Goal: Task Accomplishment & Management: Use online tool/utility

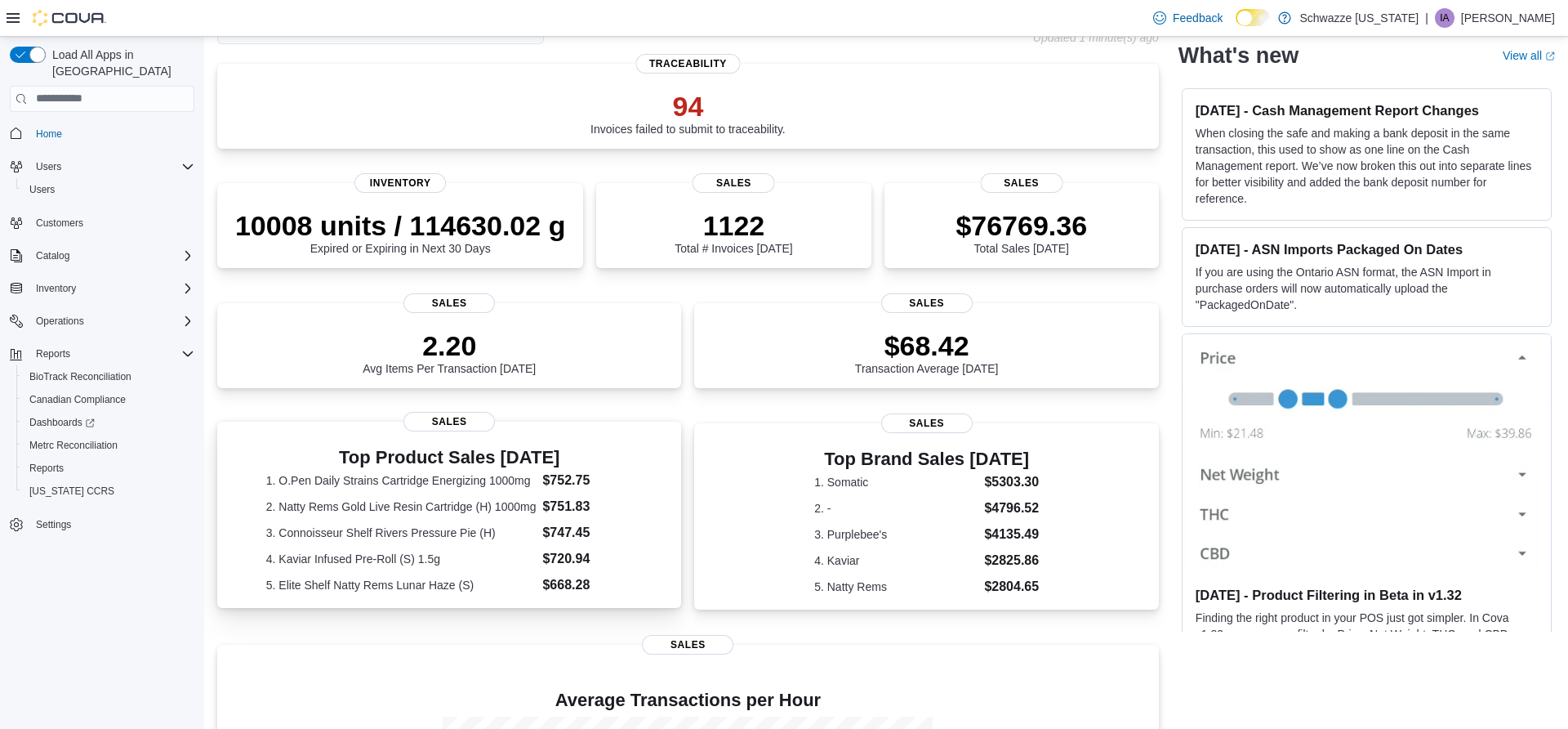
scroll to position [157, 0]
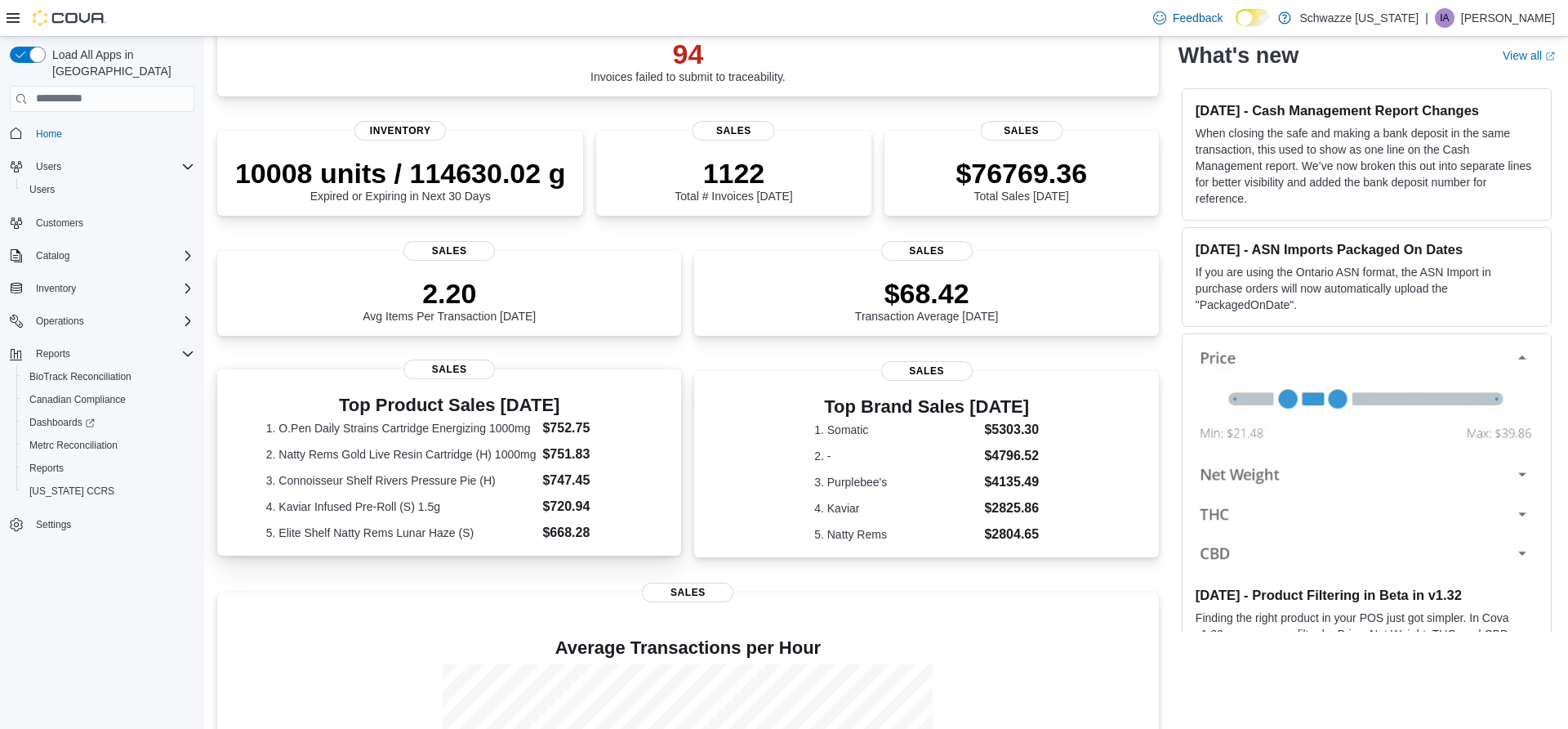
click at [468, 364] on span "Sales" at bounding box center [449, 369] width 91 height 19
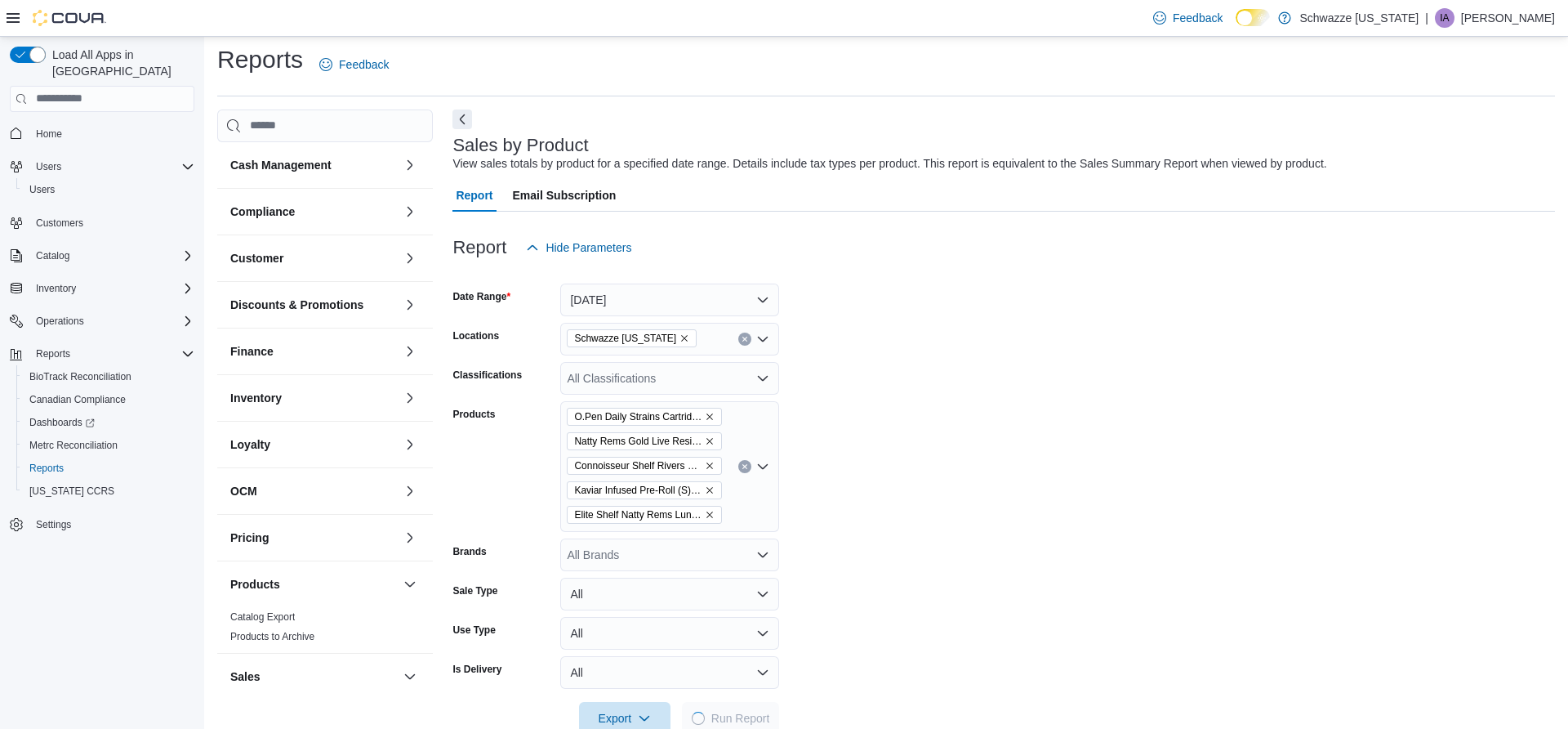
scroll to position [38, 0]
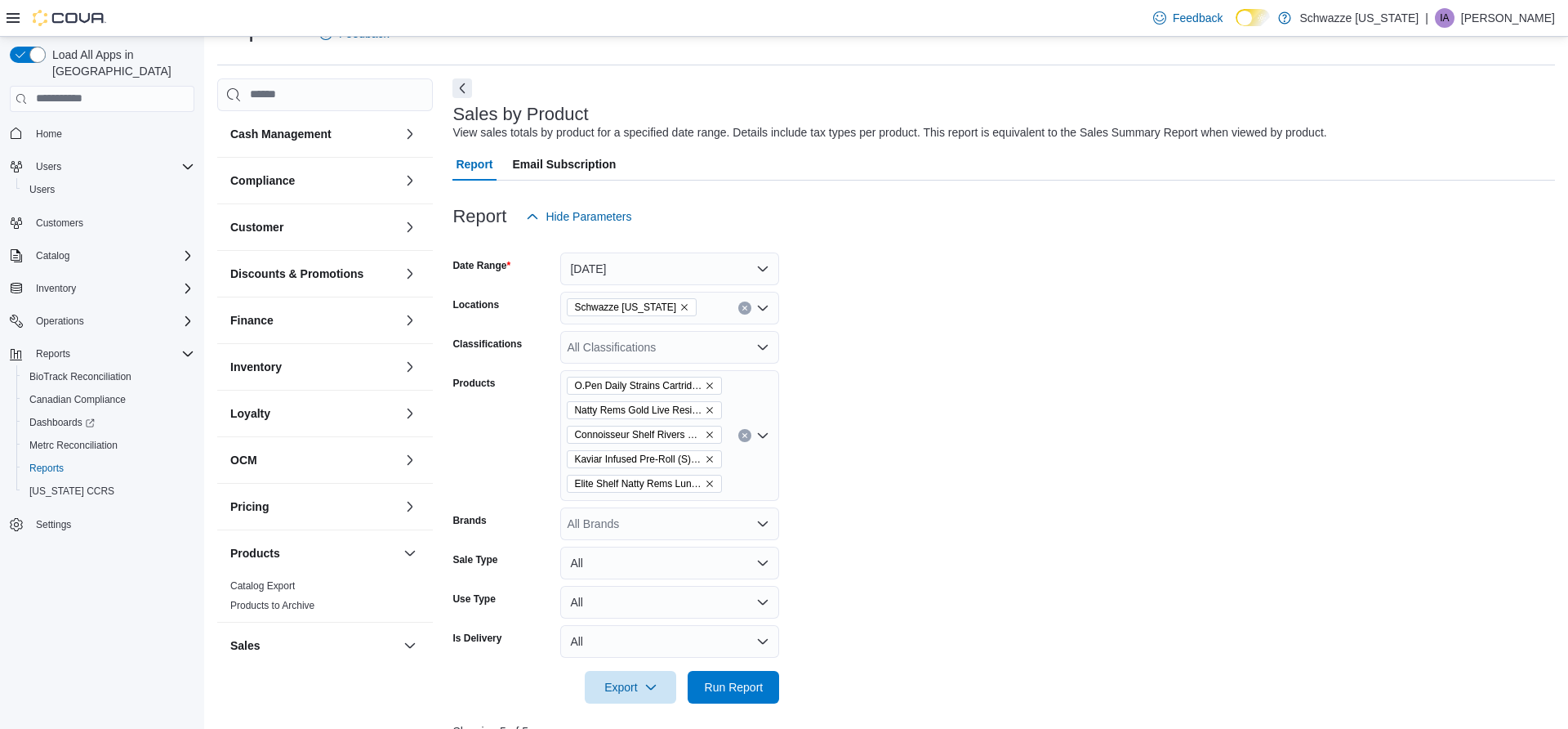
click at [738, 438] on button "Clear input" at bounding box center [744, 435] width 13 height 13
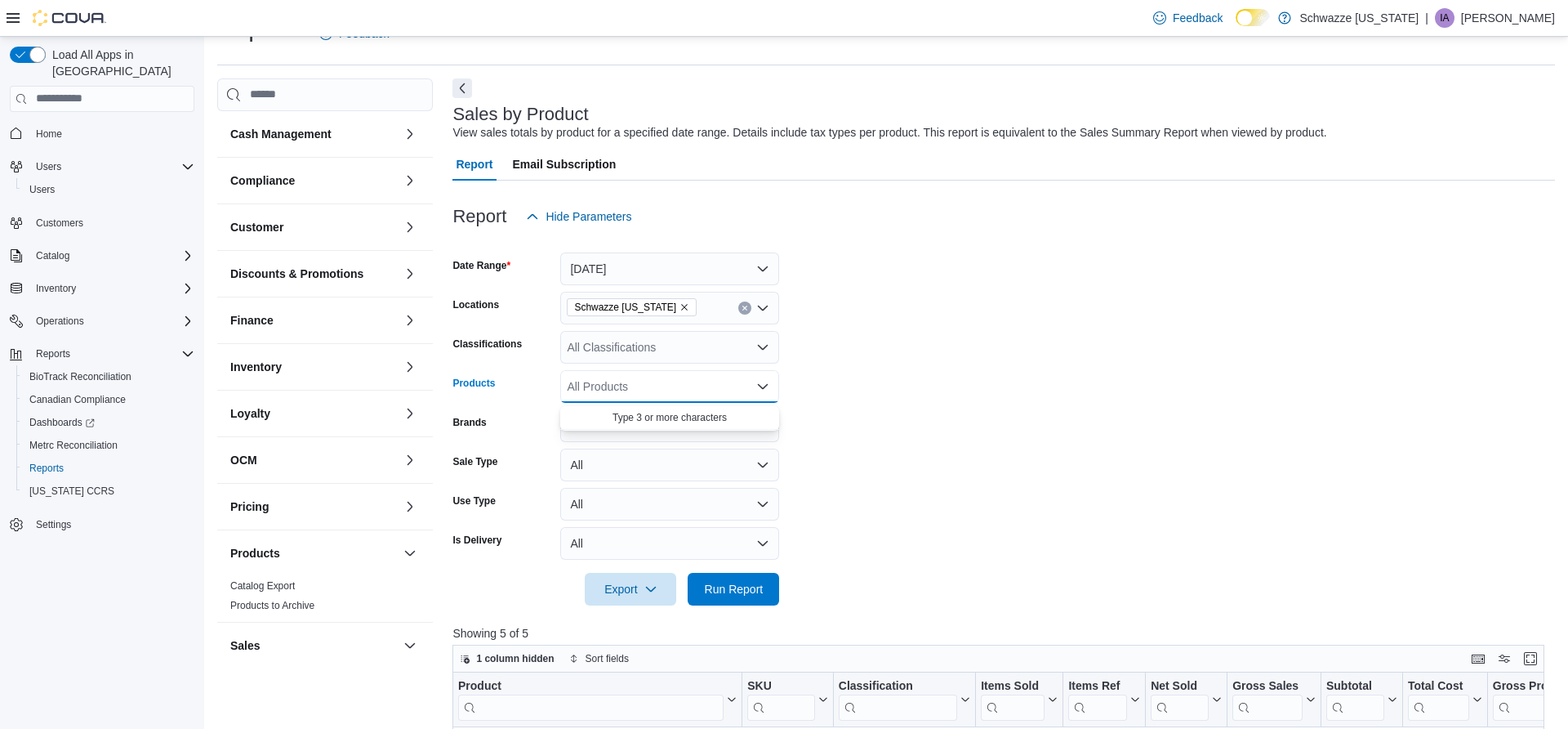
click at [653, 381] on div "All Products Combo box. Selected. Combo box input. All Products. Type some text…" at bounding box center [669, 386] width 219 height 33
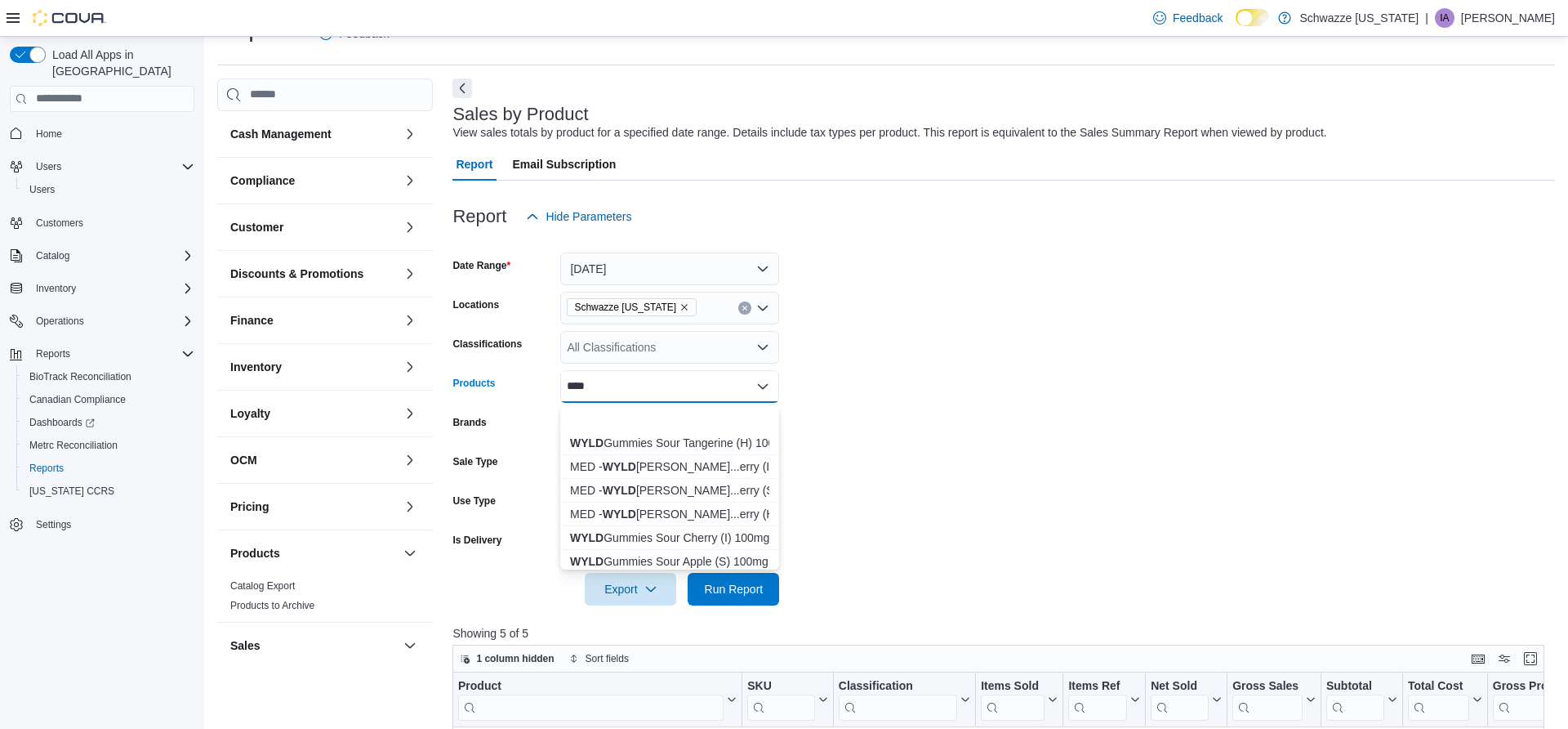
scroll to position [0, 0]
type input "****"
click at [629, 470] on div "MED - Wyld Raspberry Gummy 1000mg" at bounding box center [670, 464] width 200 height 17
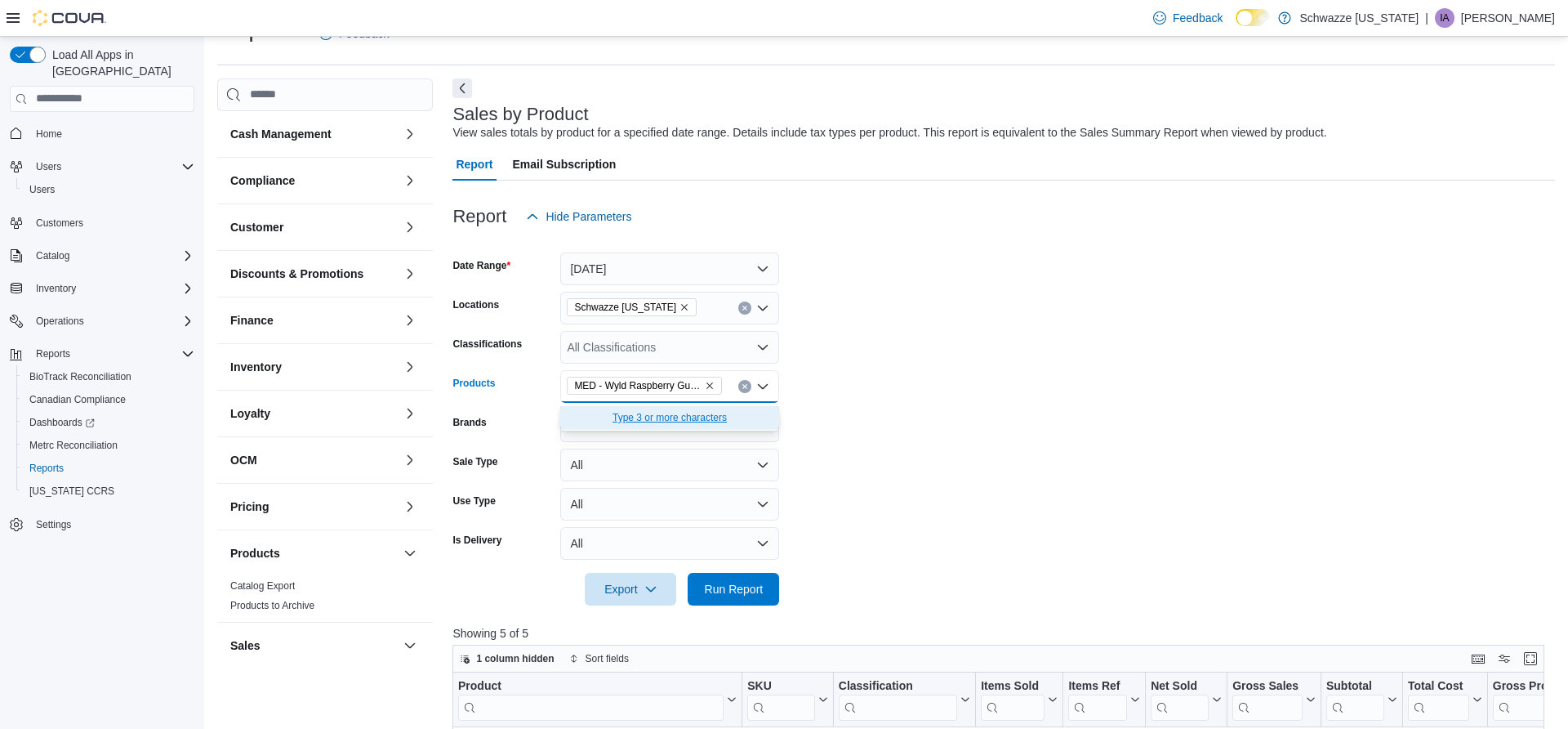
click at [704, 417] on span "Type 3 or more characters" at bounding box center [670, 418] width 200 height 17
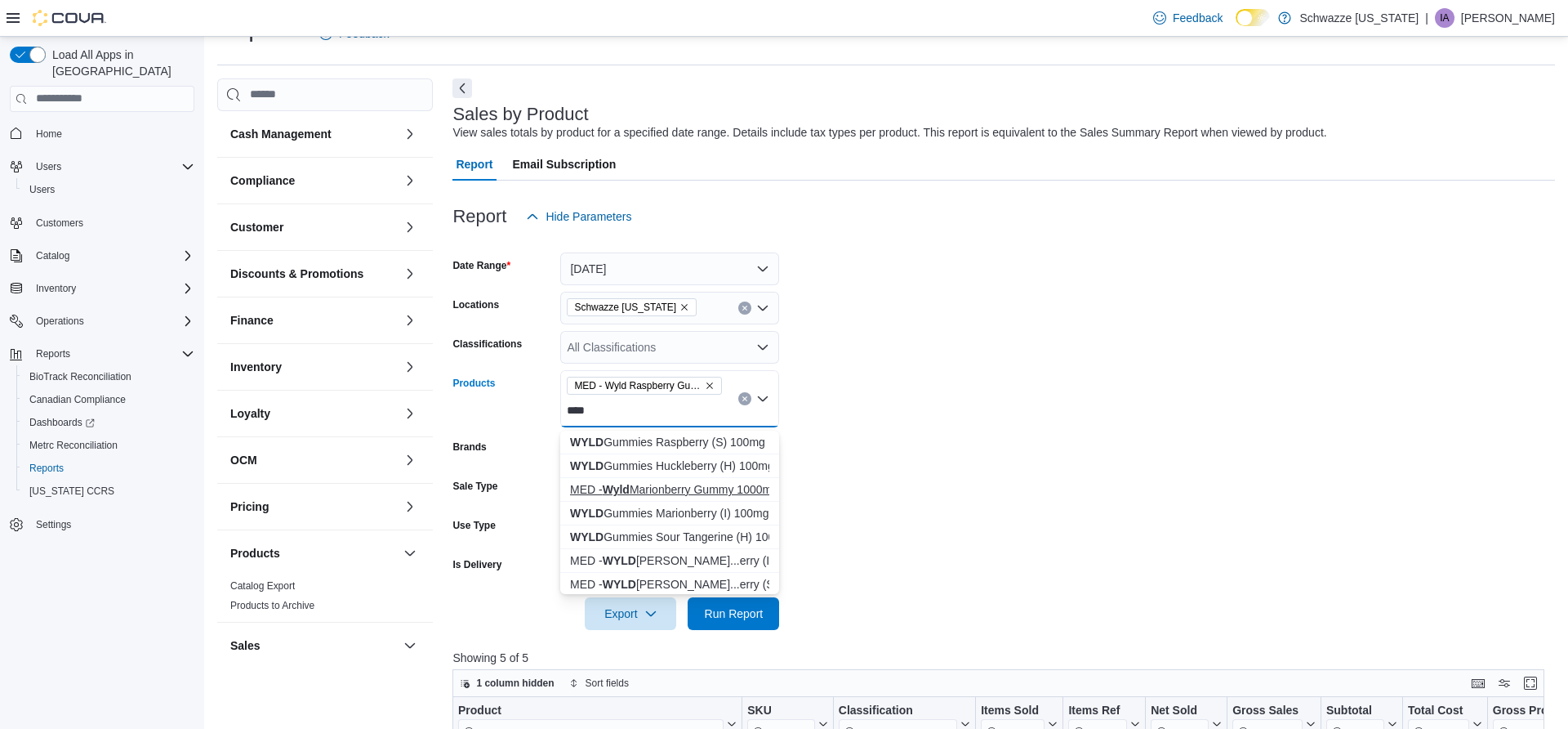
type input "****"
click at [647, 492] on div "MED - Wyld Marionberry Gummy 1000mg" at bounding box center [670, 489] width 200 height 17
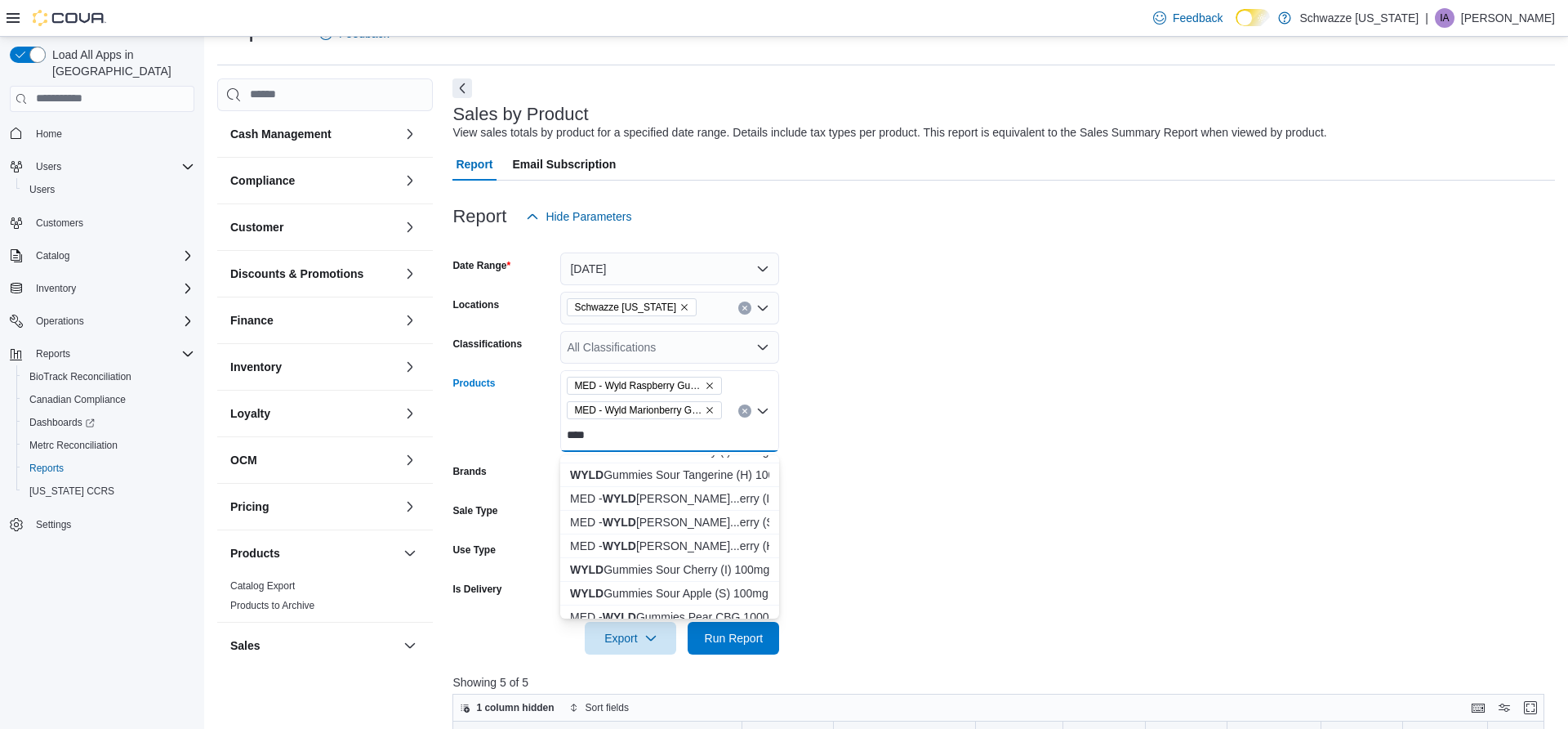
scroll to position [52, 0]
type input "****"
click at [654, 506] on div "MED - WYLD Gumm...erry (I) 1000mg" at bounding box center [670, 509] width 200 height 17
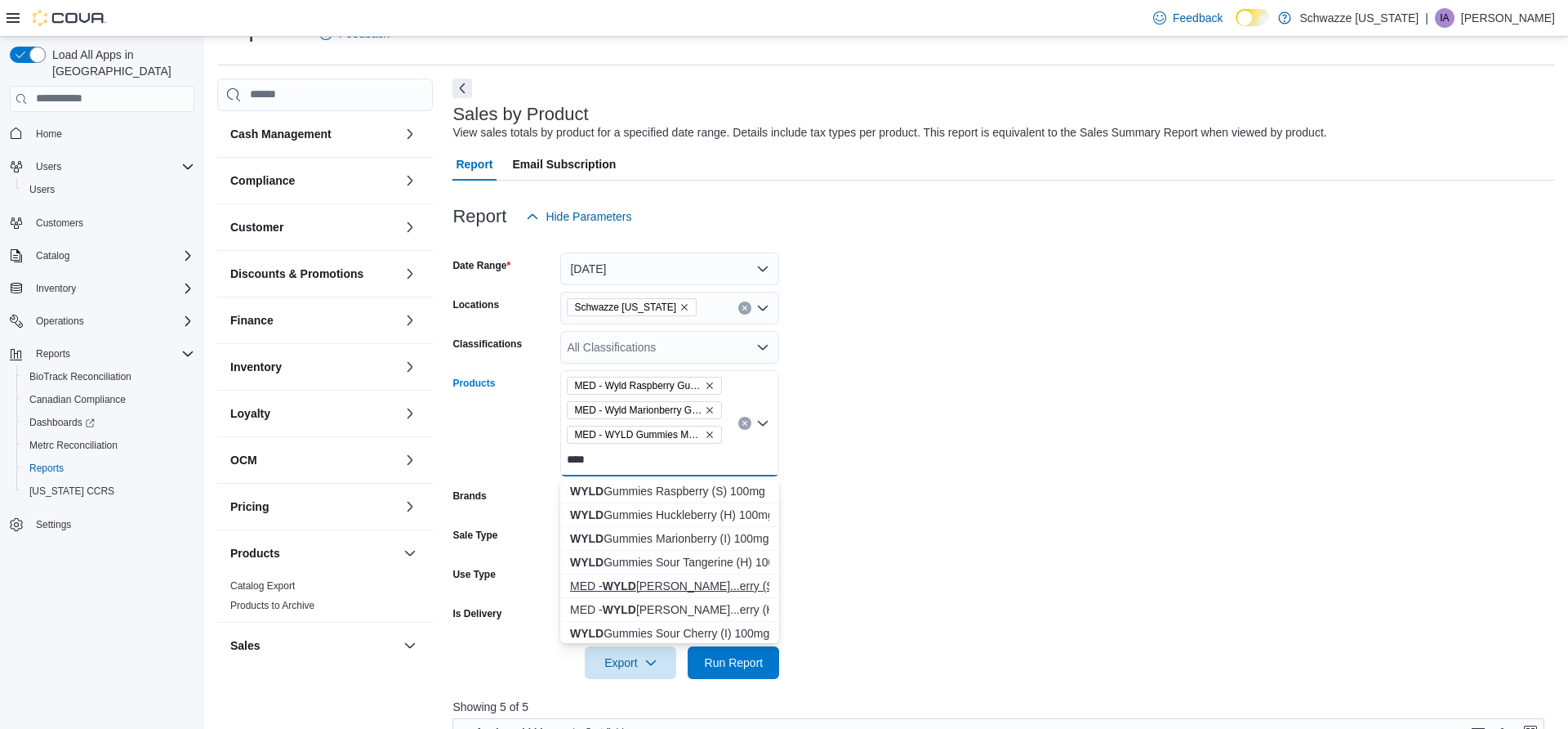
type input "****"
click at [647, 590] on div "MED - WYLD Gumm...erry (S) 1000mg" at bounding box center [670, 586] width 200 height 17
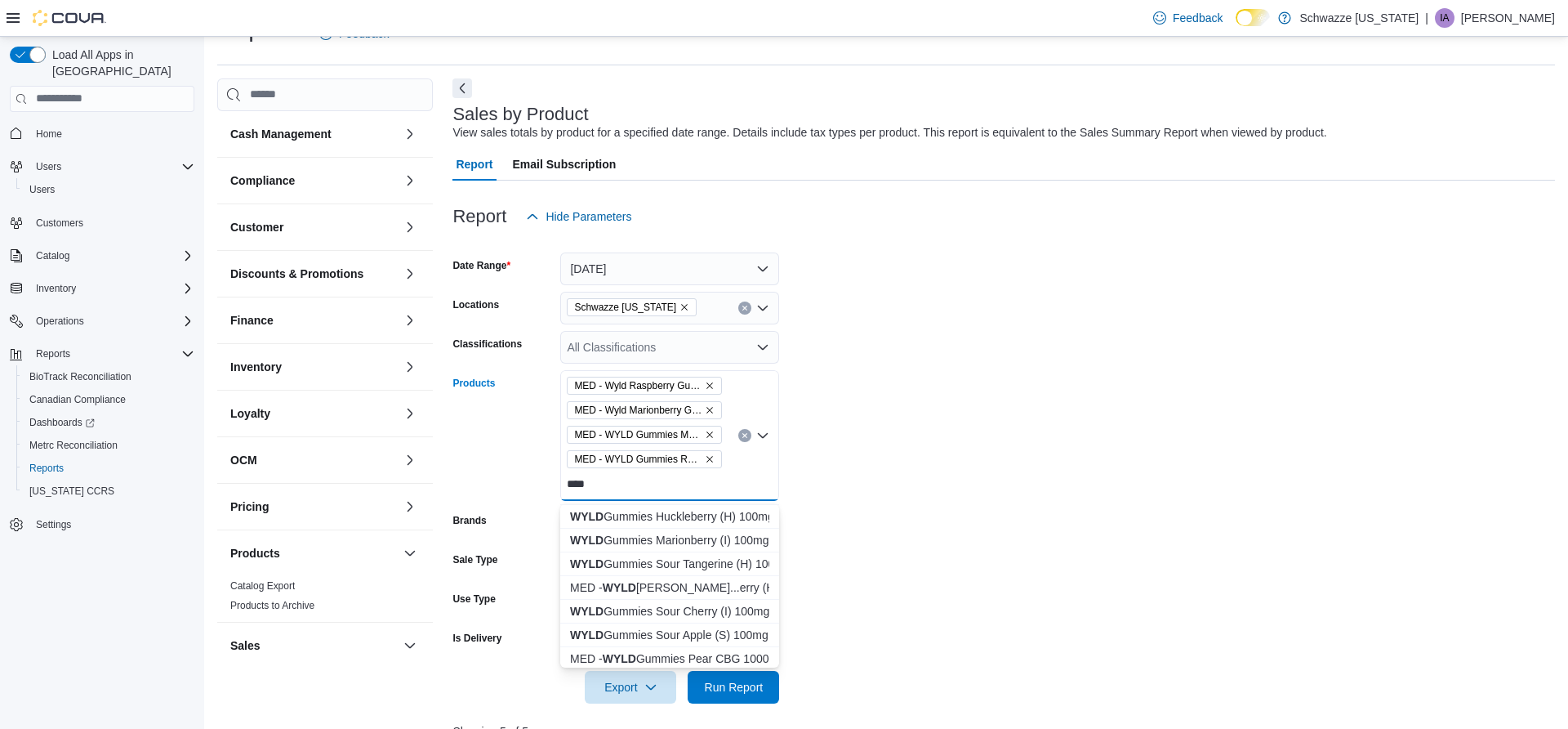
scroll to position [52, 0]
type input "****"
drag, startPoint x: 636, startPoint y: 543, endPoint x: 641, endPoint y: 557, distance: 14.9
click at [641, 557] on div "WYLD Gummies Raspberry (S) 100mg WYLD Gummies Huckleberry (H) 100mg WYLD Gummie…" at bounding box center [669, 677] width 219 height 450
click at [641, 557] on div "MED - WYLD Gumm...erry (H) 1000mg" at bounding box center [670, 558] width 200 height 17
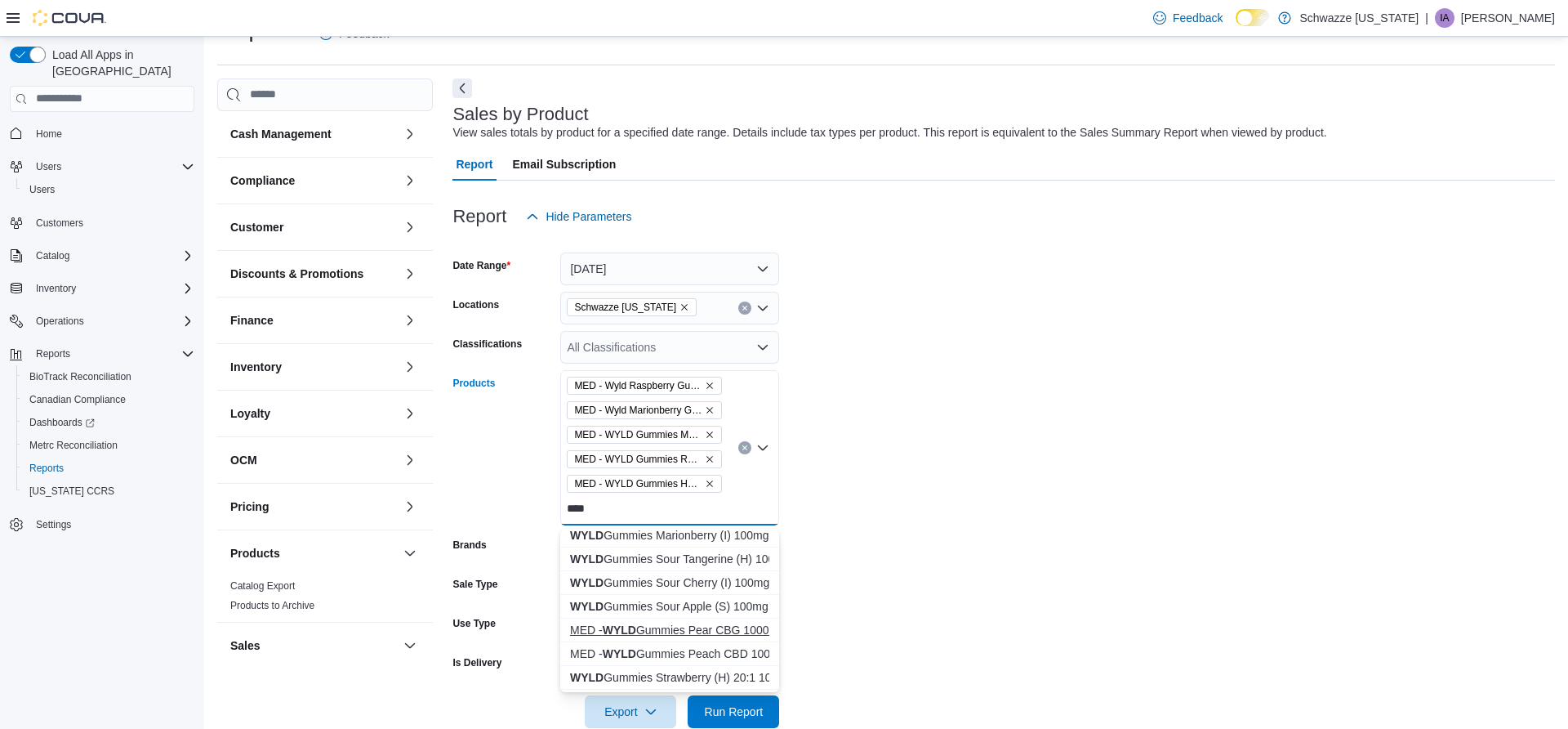
type input "****"
click at [671, 630] on div "MED - WYLD Gummies Pear CBG 1000mg" at bounding box center [670, 630] width 200 height 17
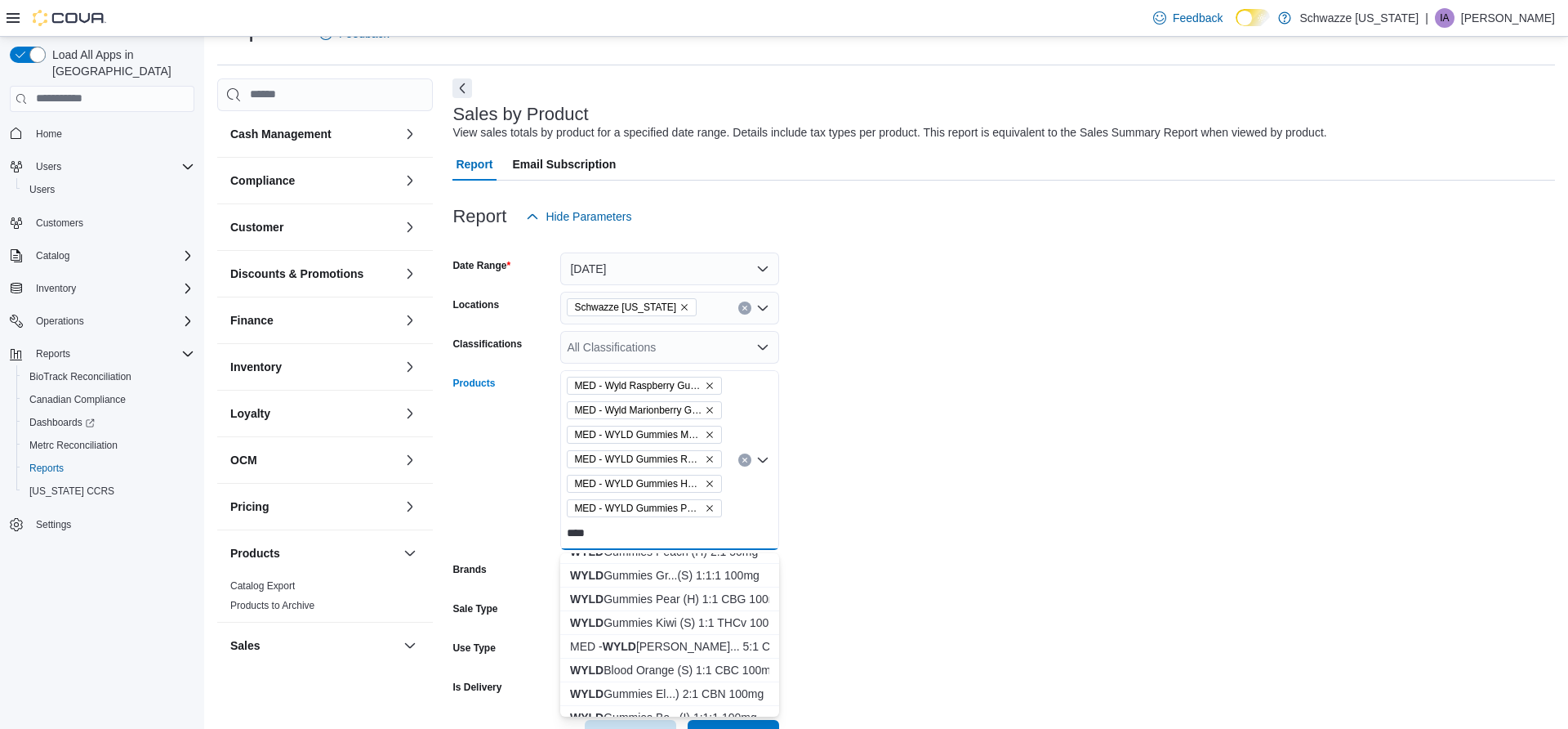
scroll to position [239, 0]
type input "****"
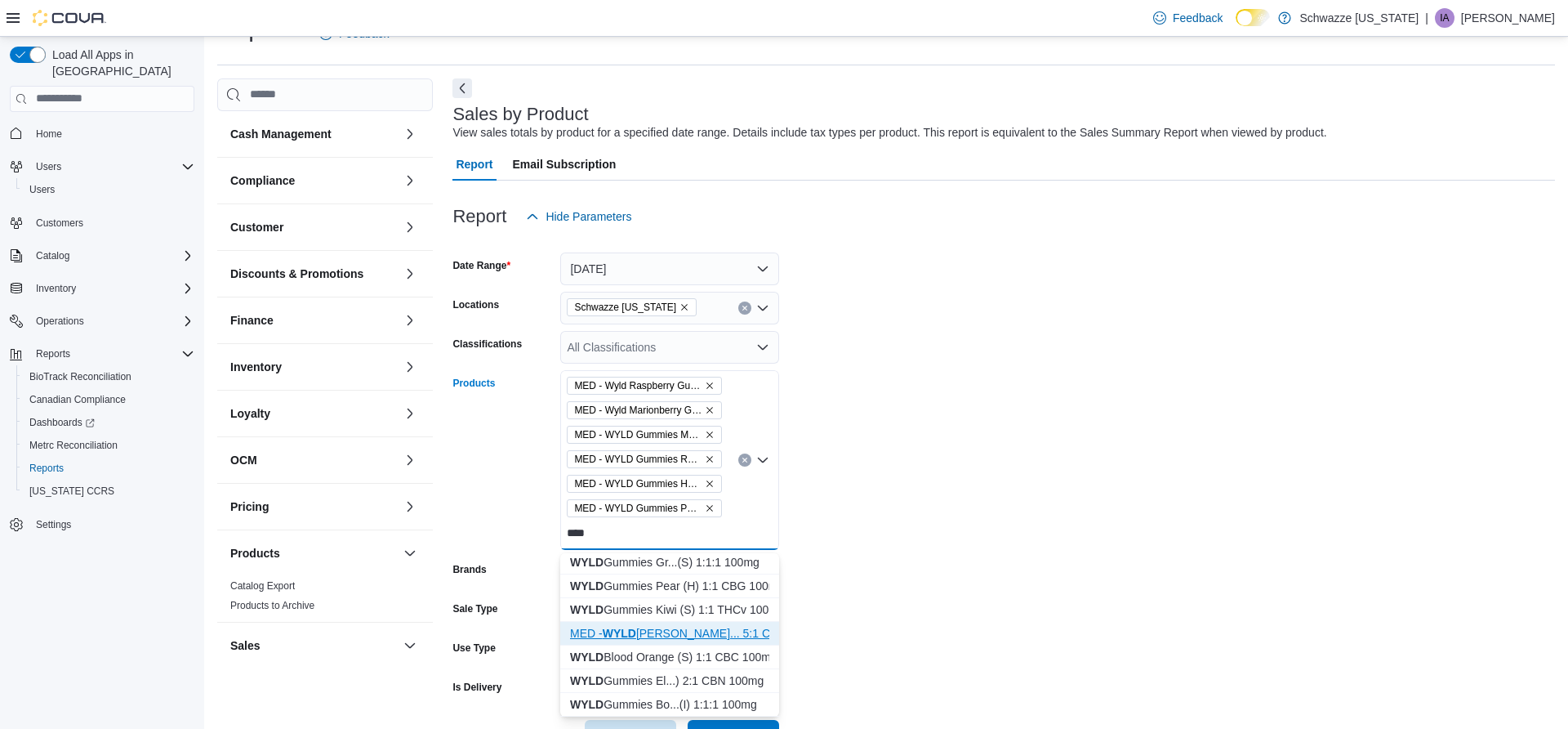
click at [652, 625] on div "MED - WYLD Gumm... 5:1 CBN 1000mg" at bounding box center [670, 633] width 200 height 17
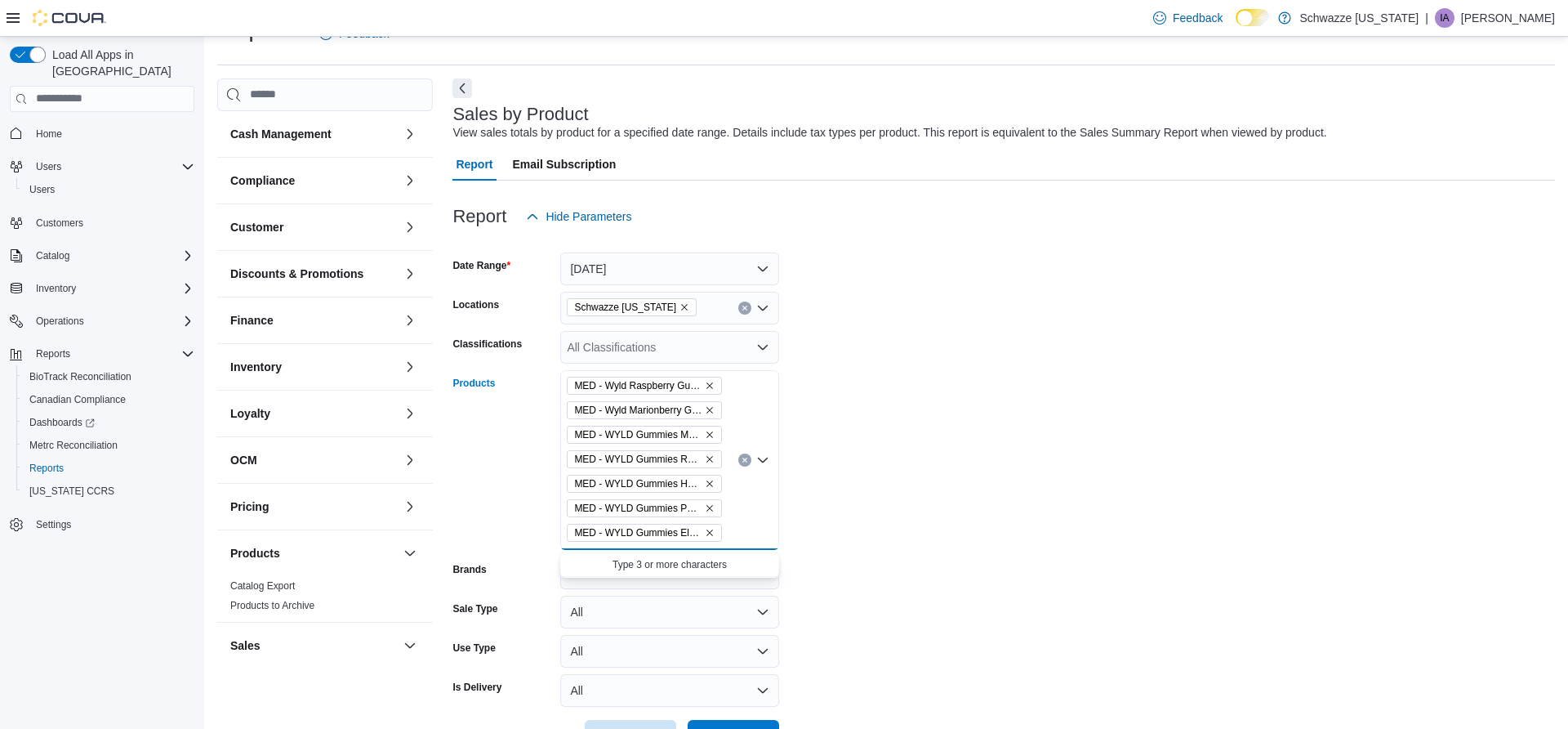
click at [833, 487] on form "Date Range Today Locations Schwazze Colorado Classifications All Classification…" at bounding box center [1004, 492] width 1103 height 520
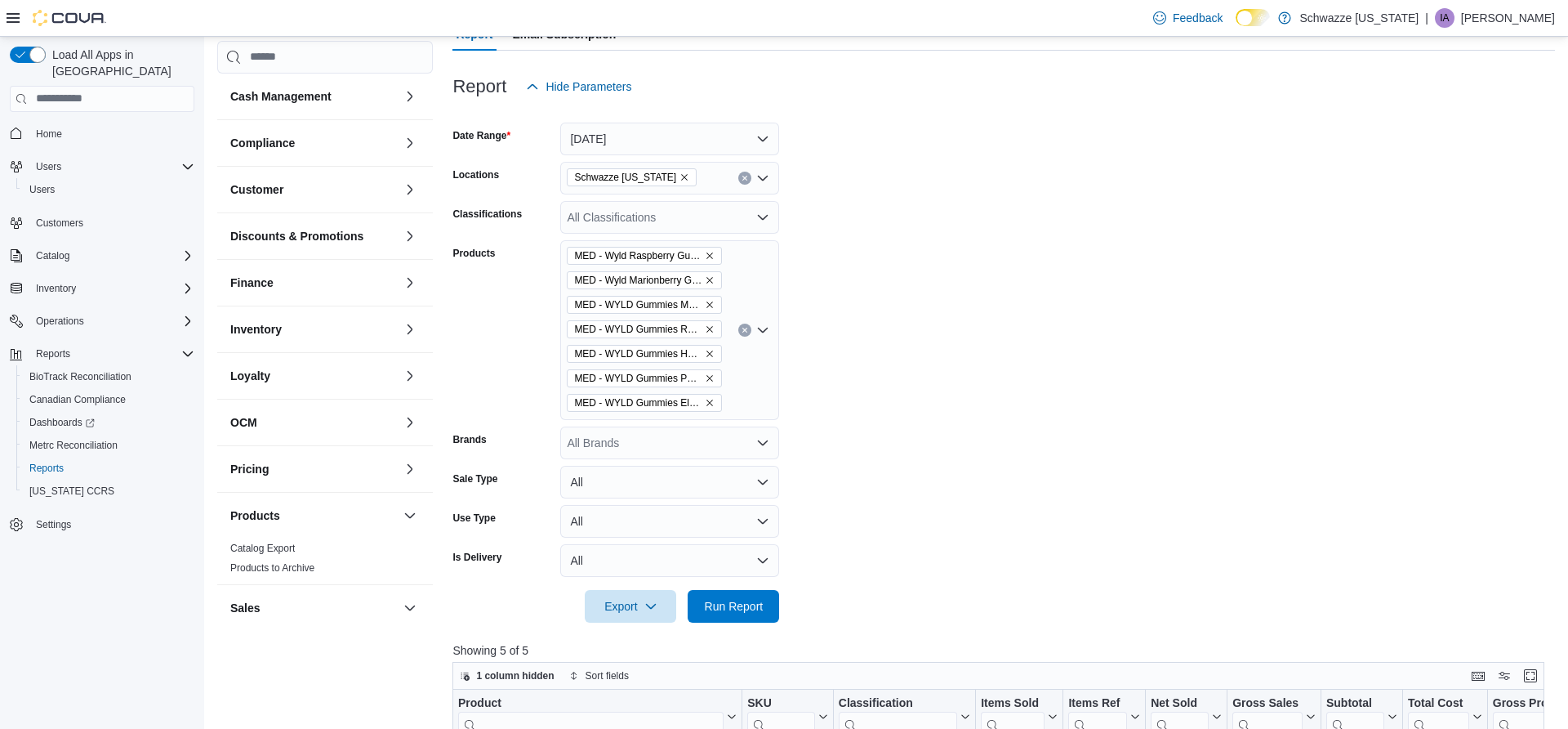
scroll to position [194, 0]
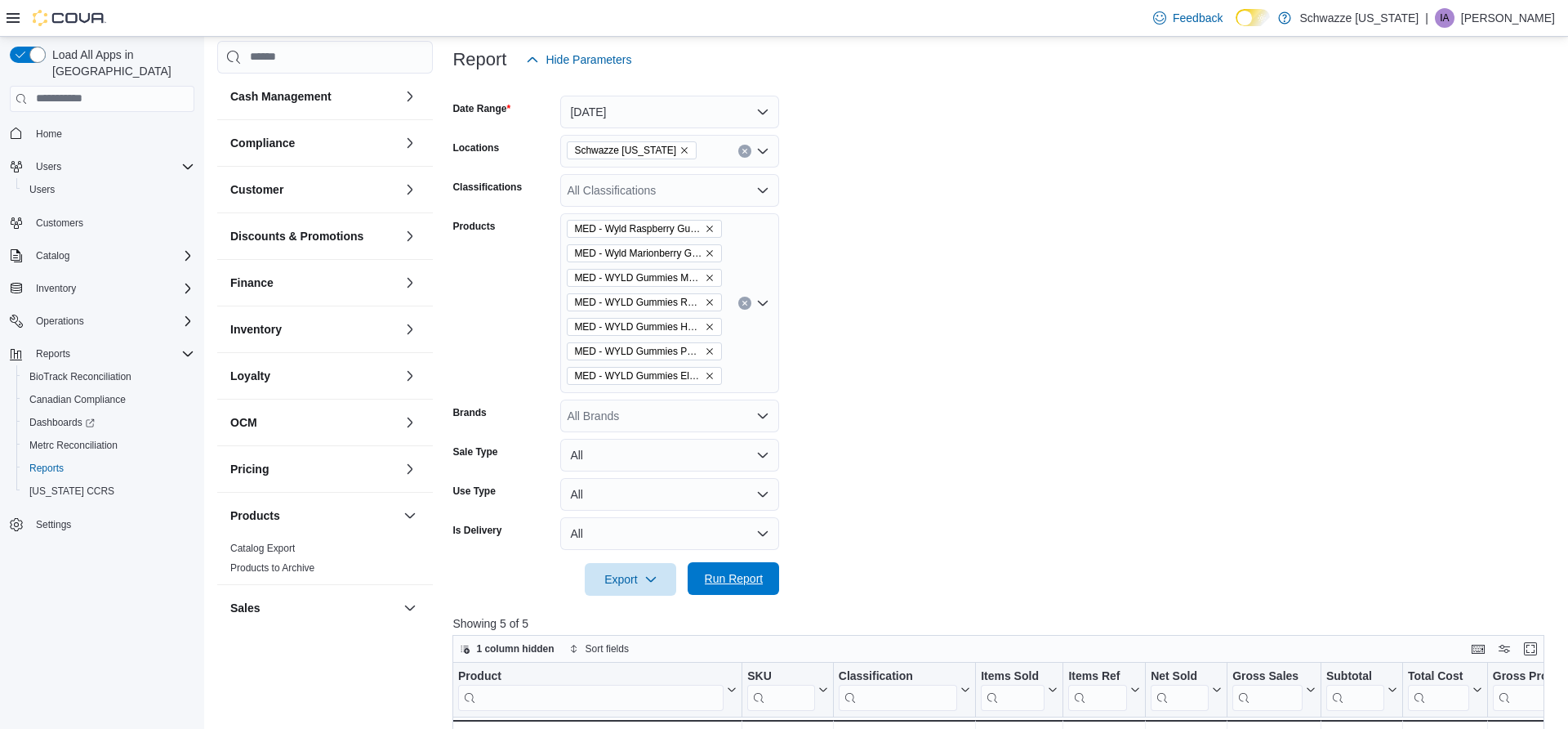
click at [735, 576] on span "Run Report" at bounding box center [734, 579] width 59 height 17
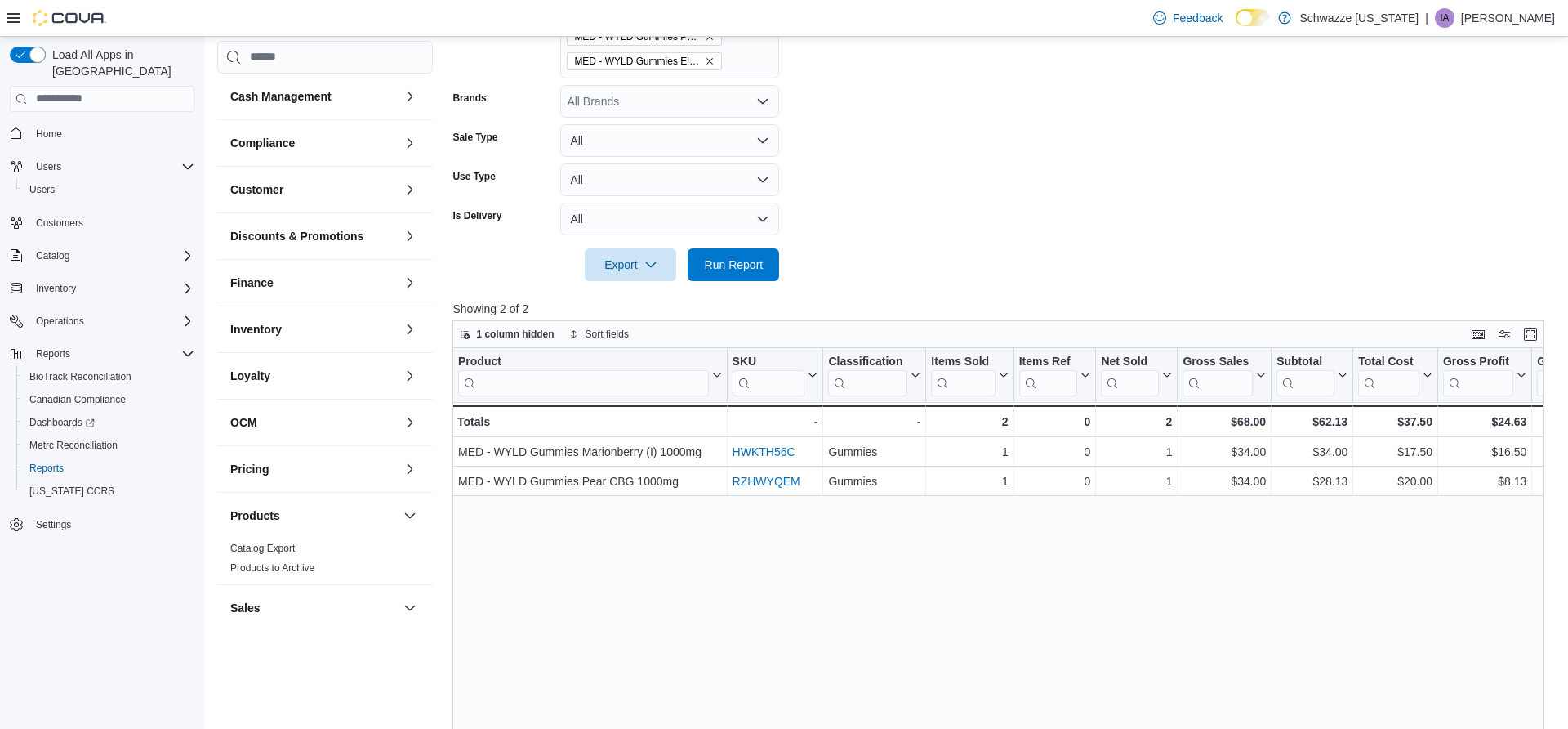
scroll to position [538, 0]
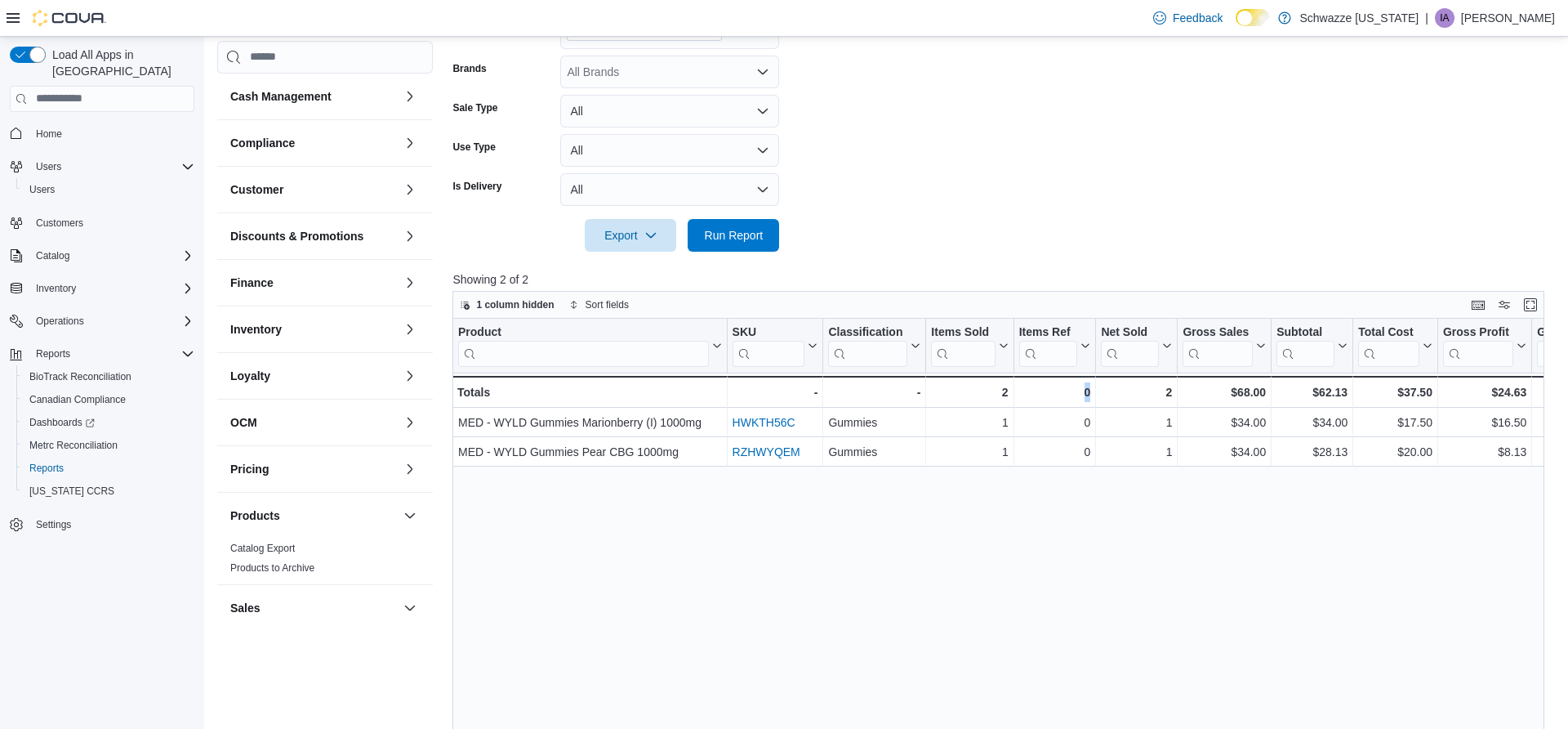
drag, startPoint x: 1027, startPoint y: 523, endPoint x: 1098, endPoint y: 513, distance: 71.7
click at [1098, 513] on div "Product Click to view column header actions SKU Click to view column header act…" at bounding box center [998, 627] width 1092 height 618
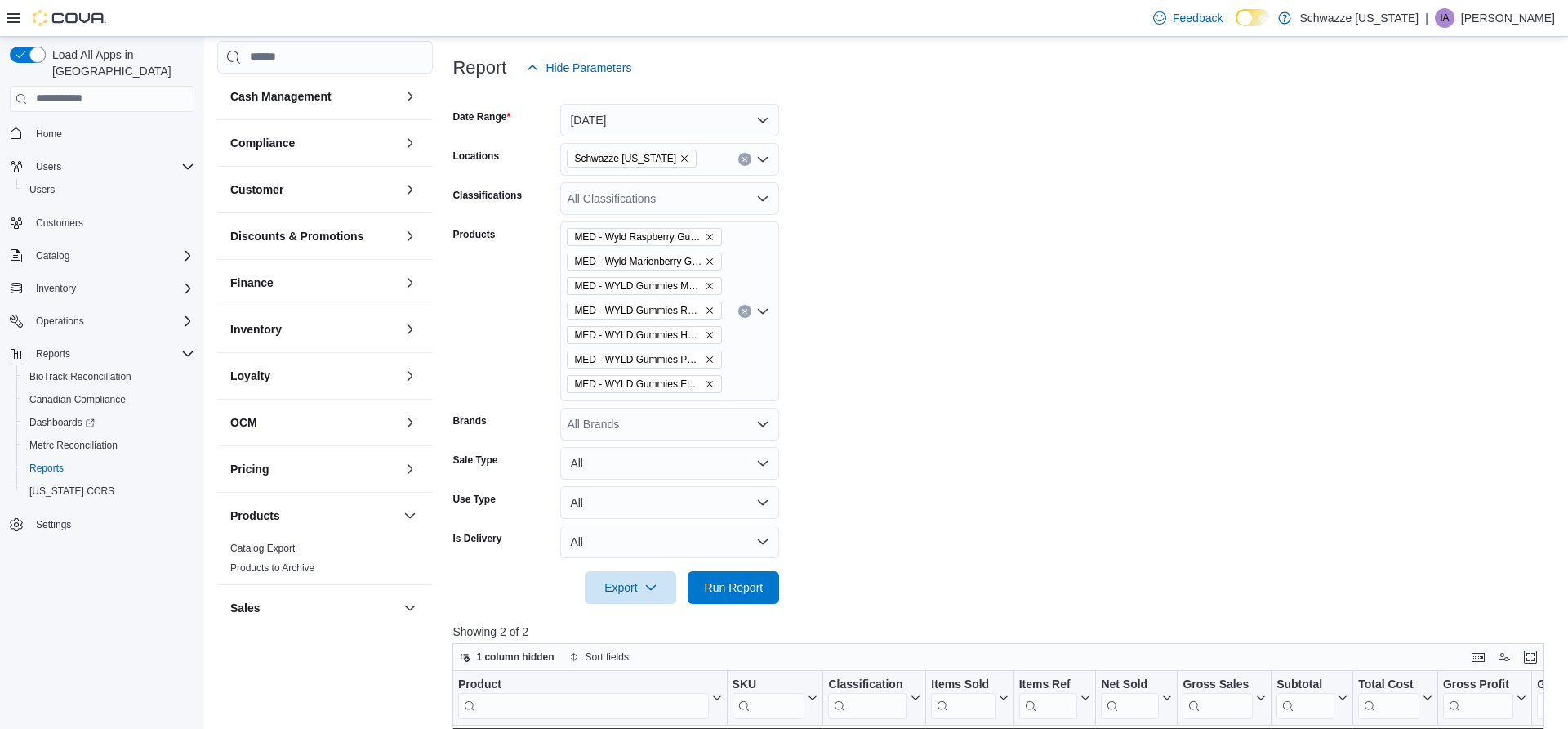
scroll to position [184, 0]
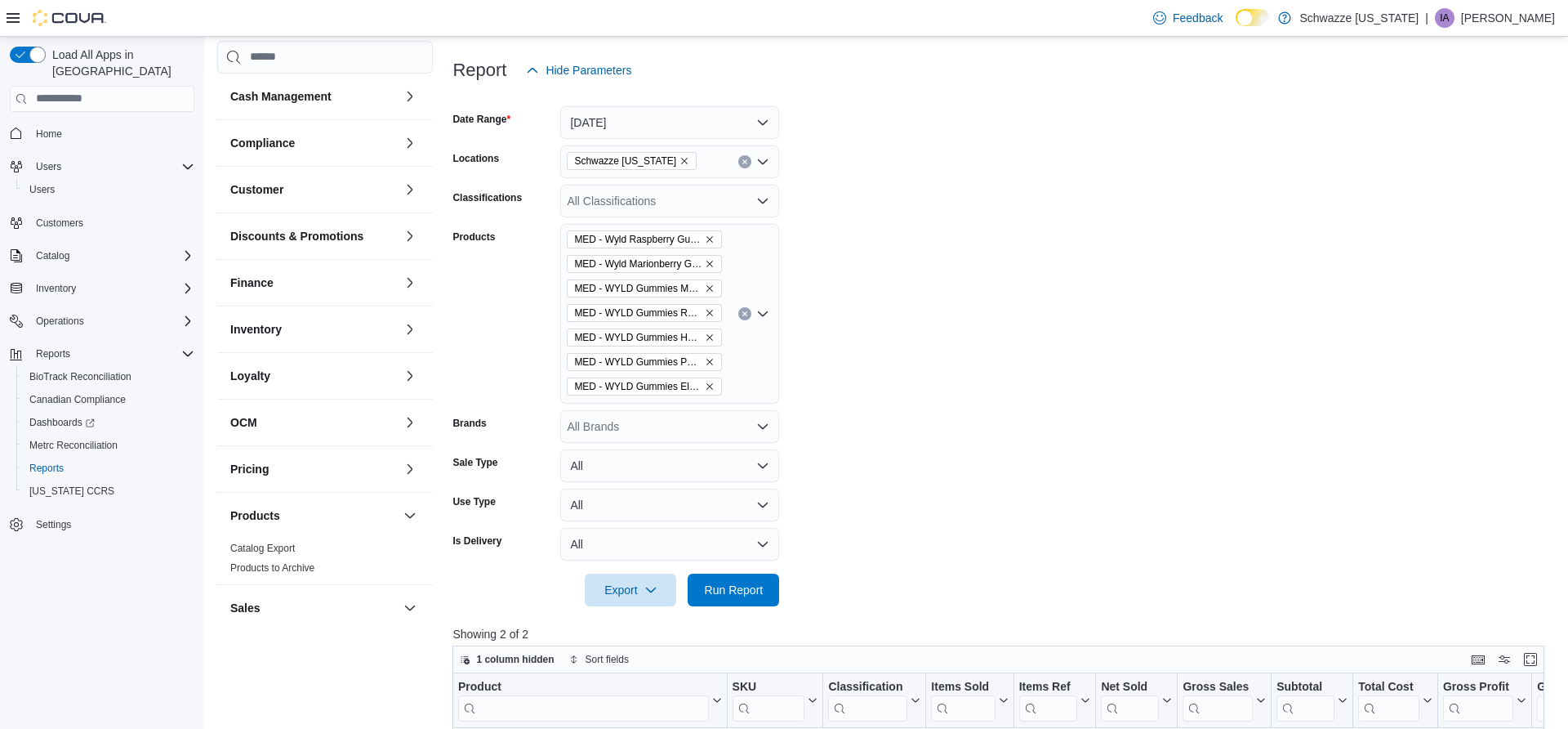
click at [767, 164] on icon "Open list of options" at bounding box center [763, 162] width 13 height 13
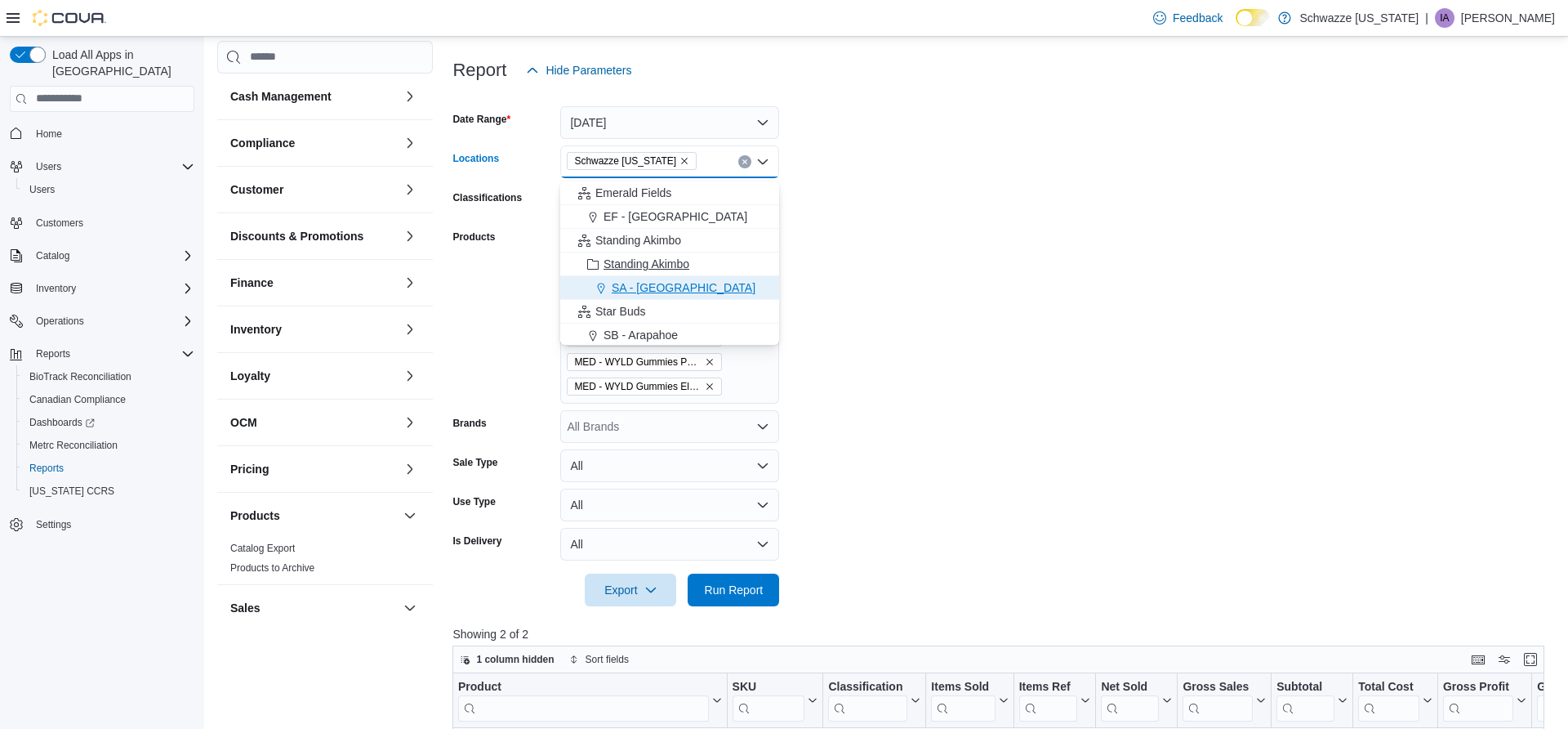
click at [653, 292] on span "SA - Denver" at bounding box center [684, 288] width 144 height 17
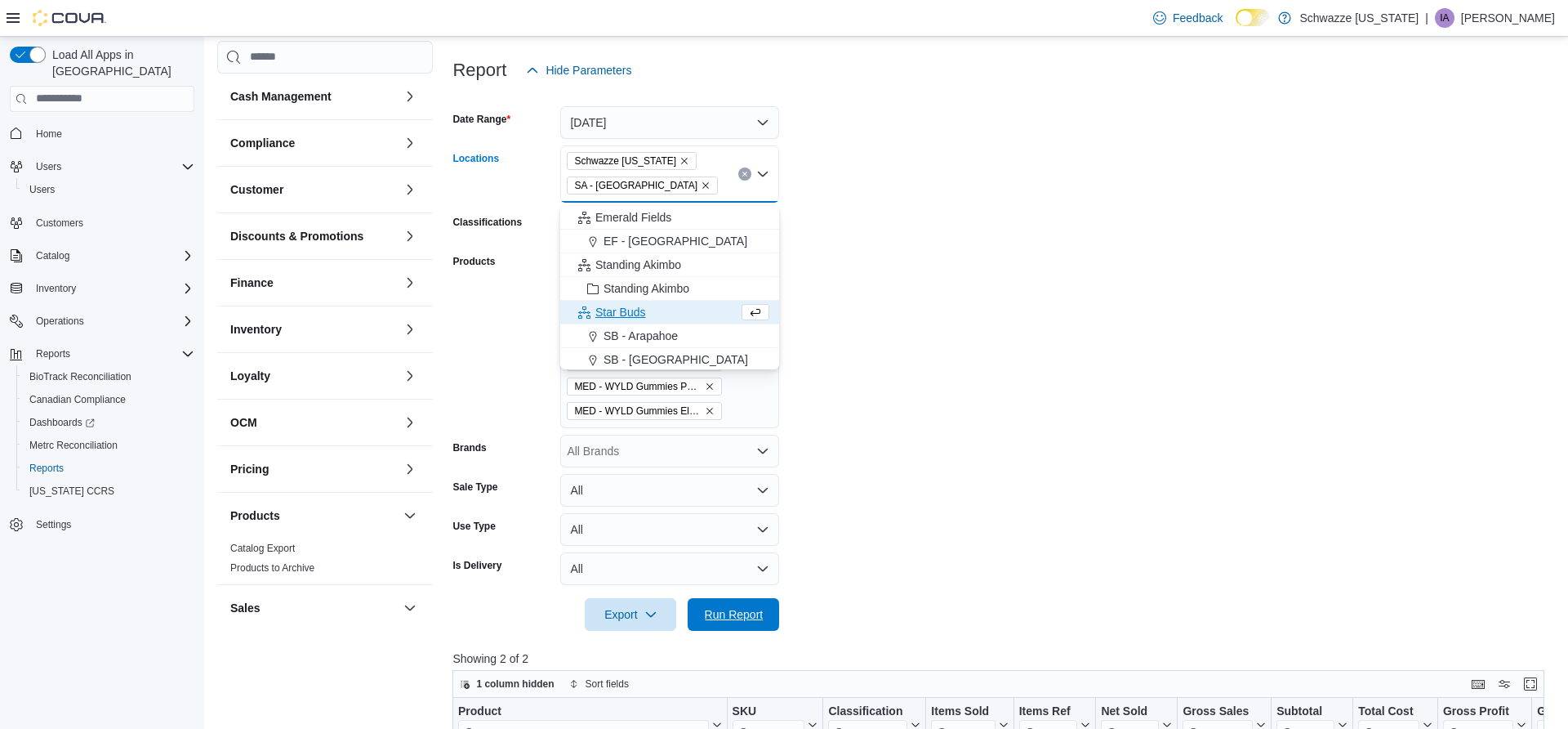
click at [730, 620] on span "Run Report" at bounding box center [734, 615] width 59 height 17
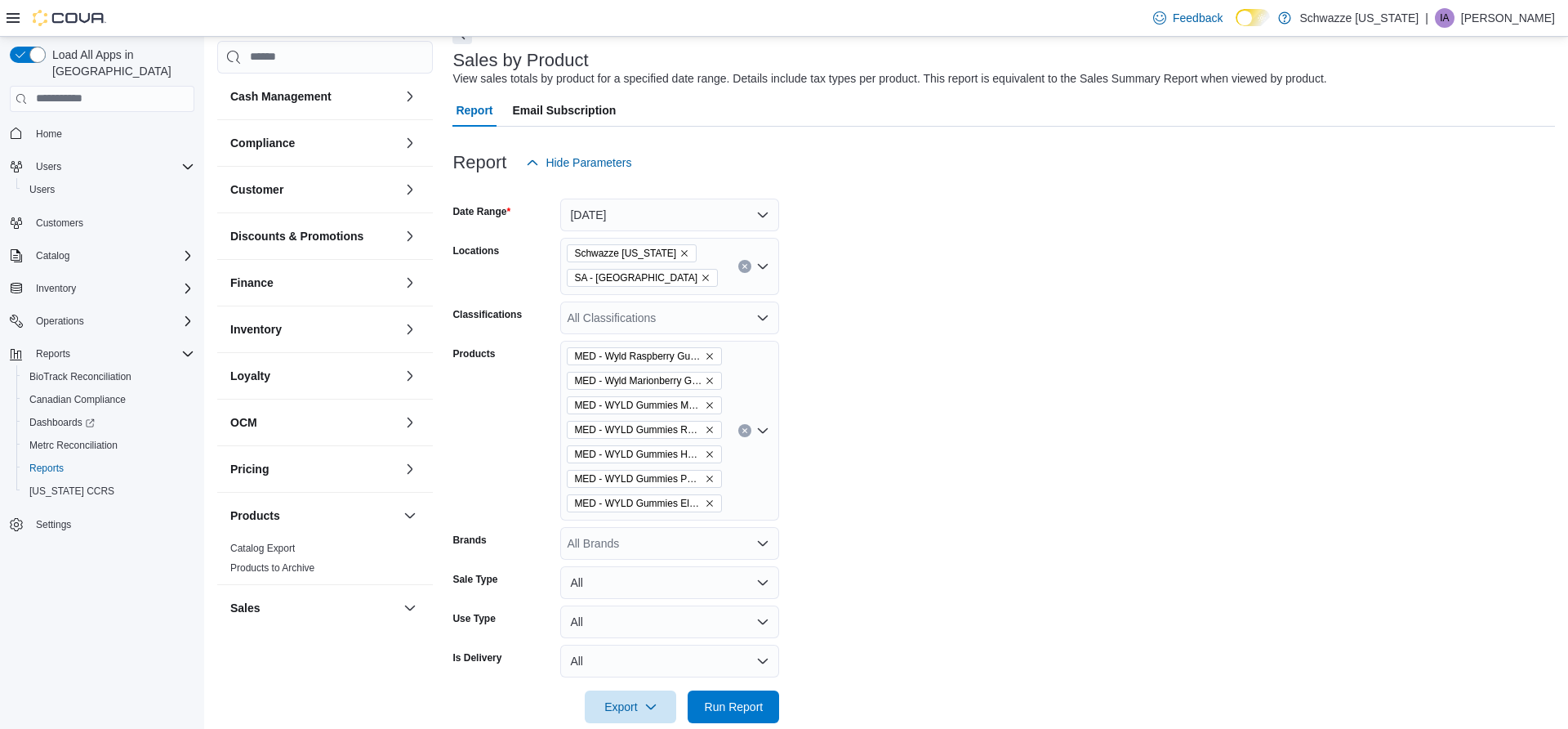
scroll to position [124, 0]
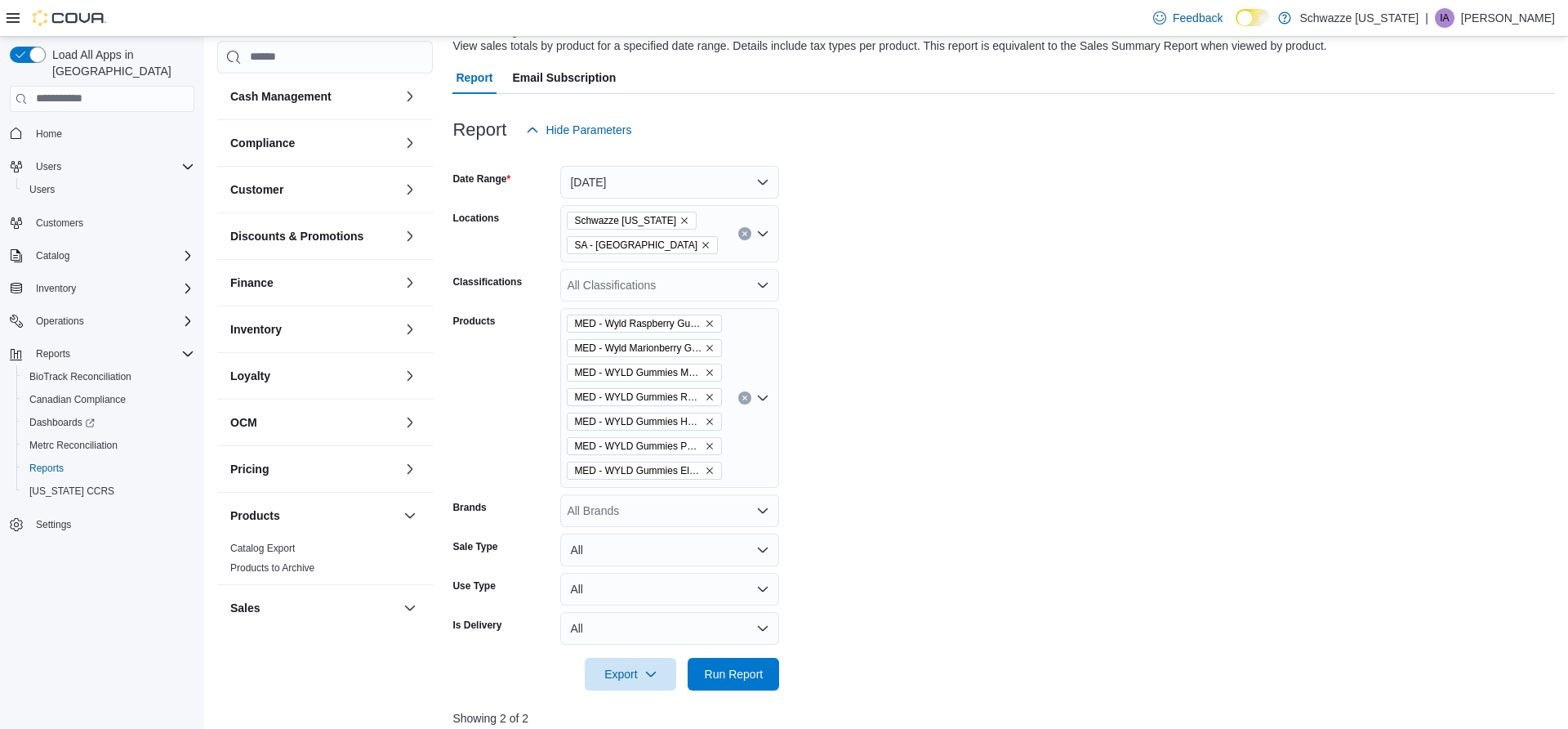
click at [708, 516] on div "All Brands" at bounding box center [669, 510] width 219 height 33
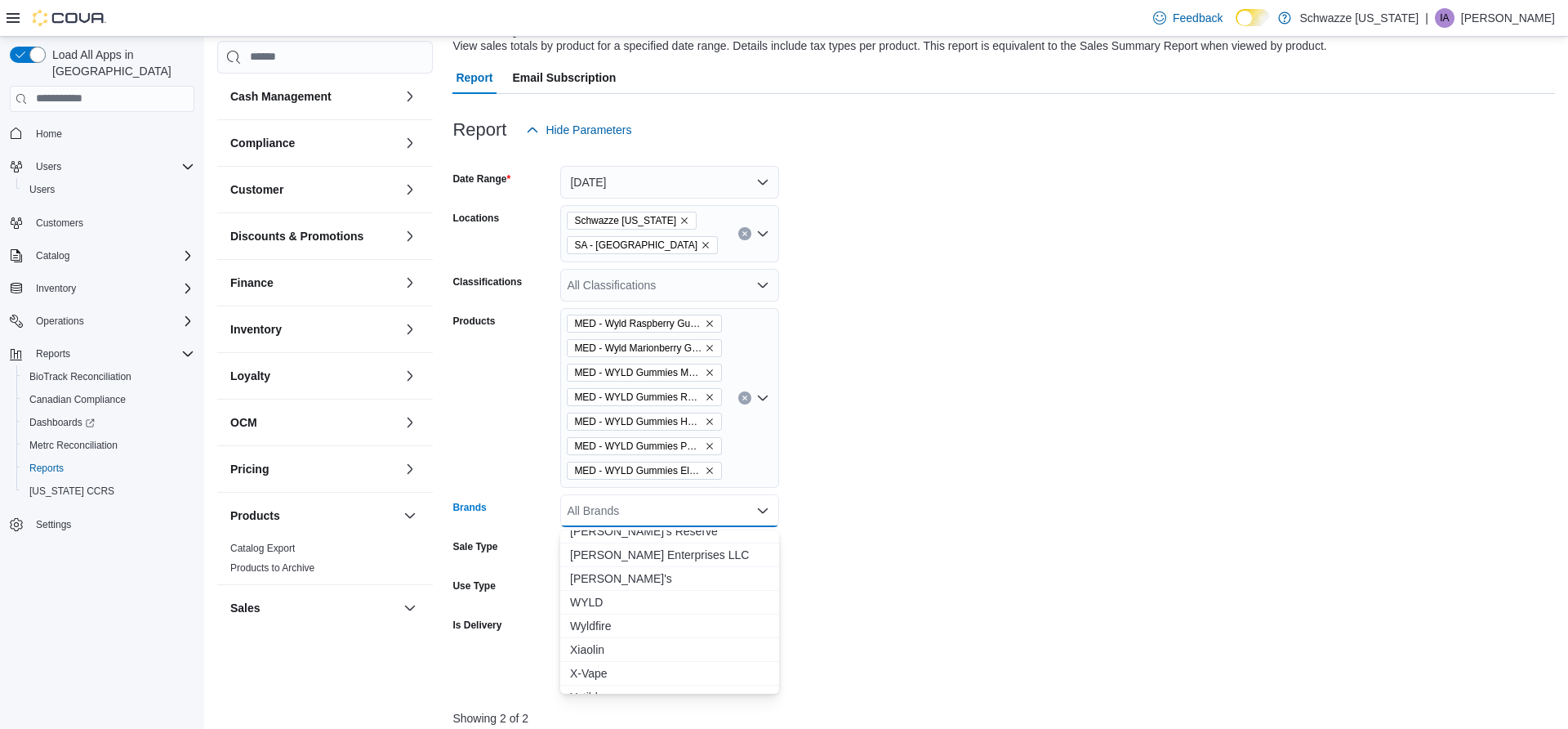
scroll to position [10536, 0]
click at [593, 575] on span "WYLD" at bounding box center [670, 575] width 200 height 17
click at [745, 399] on icon "Clear input" at bounding box center [745, 397] width 4 height 4
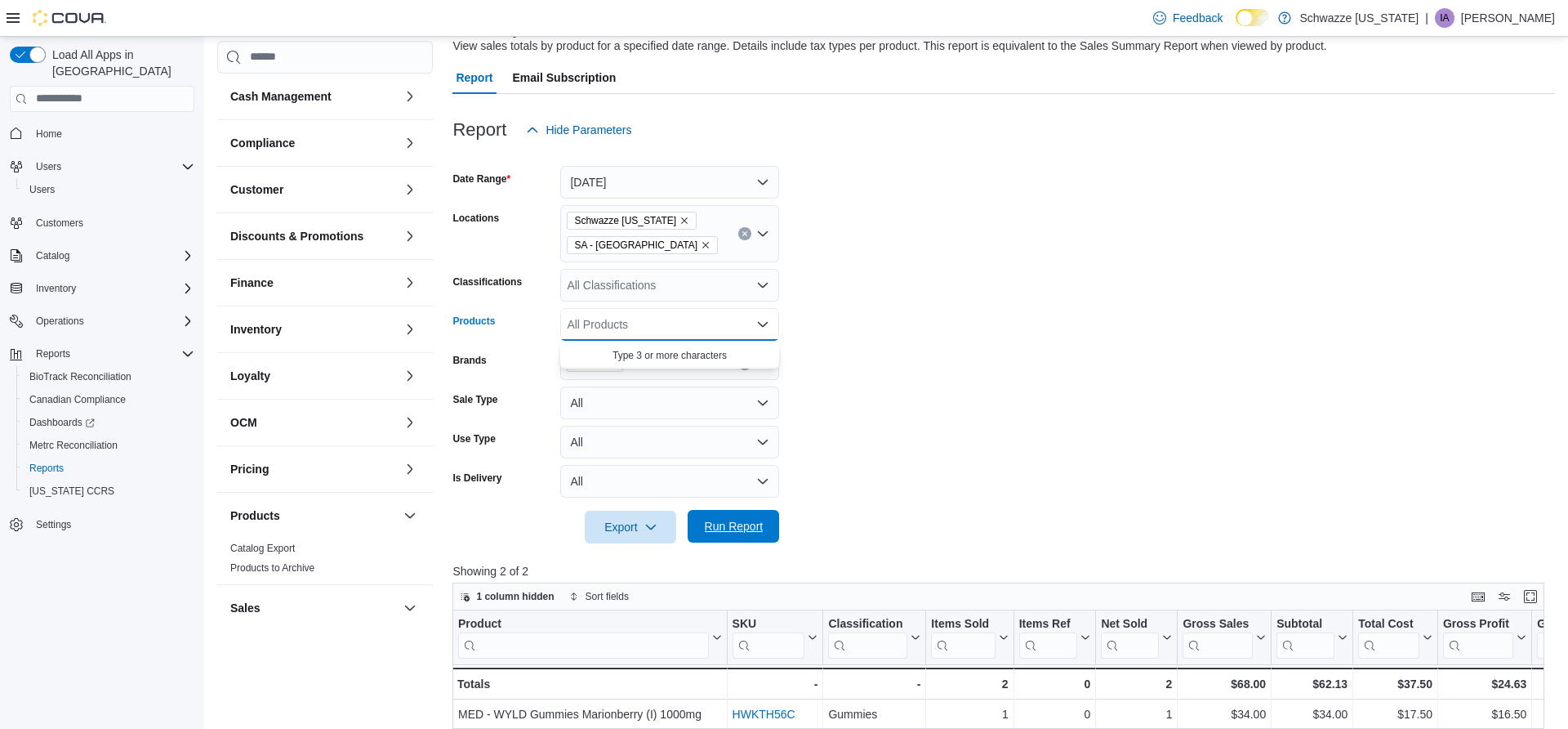
click at [699, 529] on span "Run Report" at bounding box center [734, 526] width 72 height 33
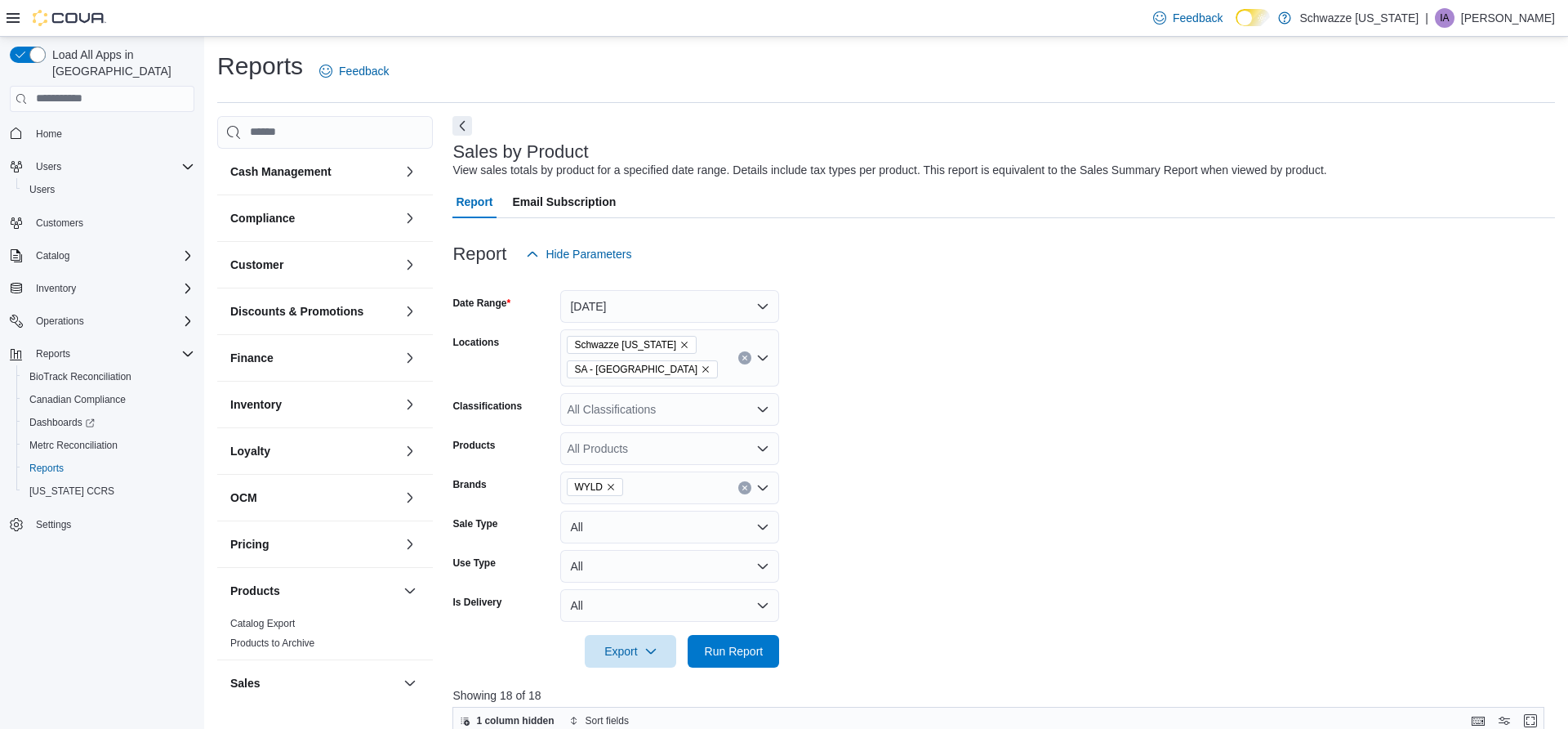
click at [679, 347] on icon "Remove Schwazze Colorado from selection in this group" at bounding box center [684, 345] width 10 height 10
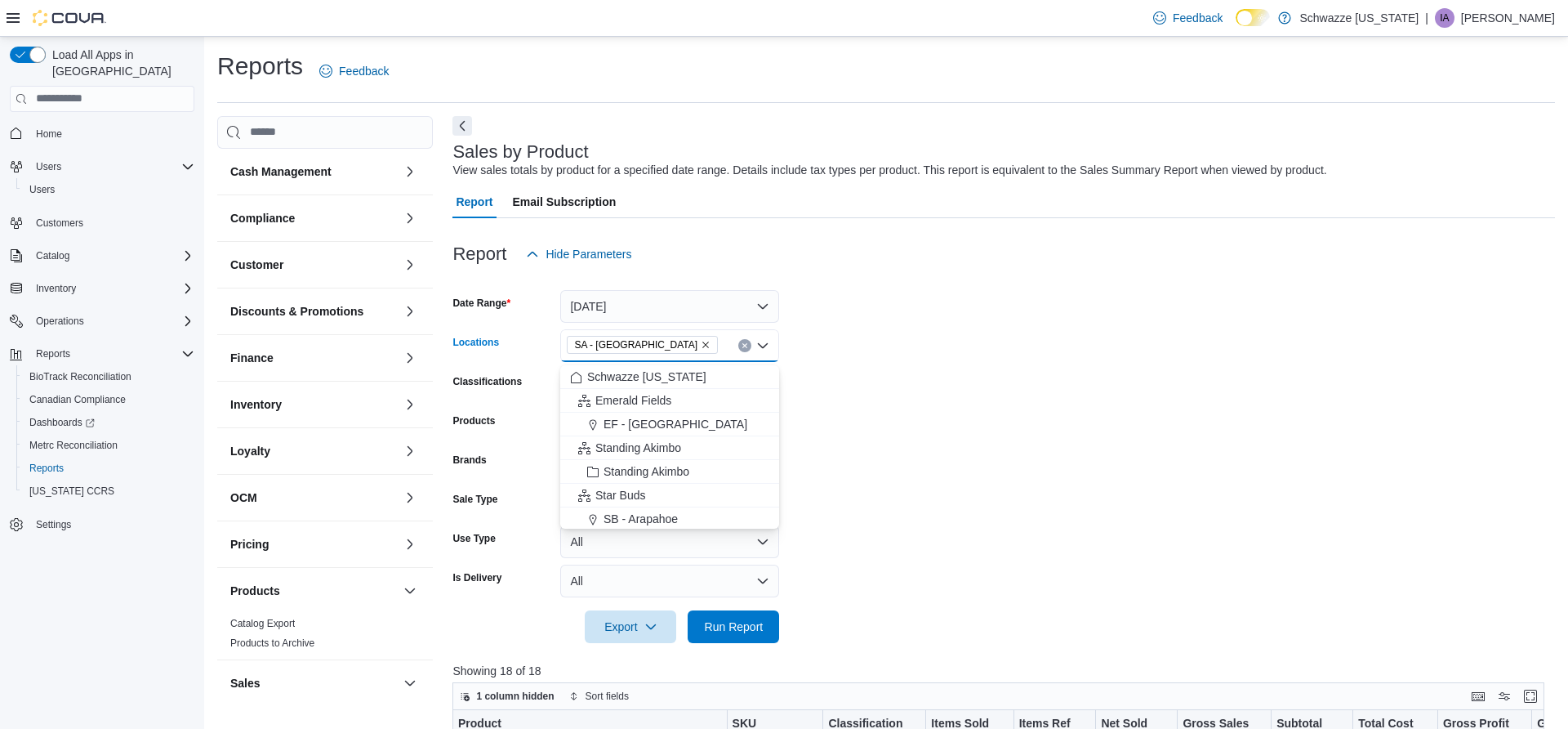
click at [732, 648] on div at bounding box center [1004, 652] width 1103 height 19
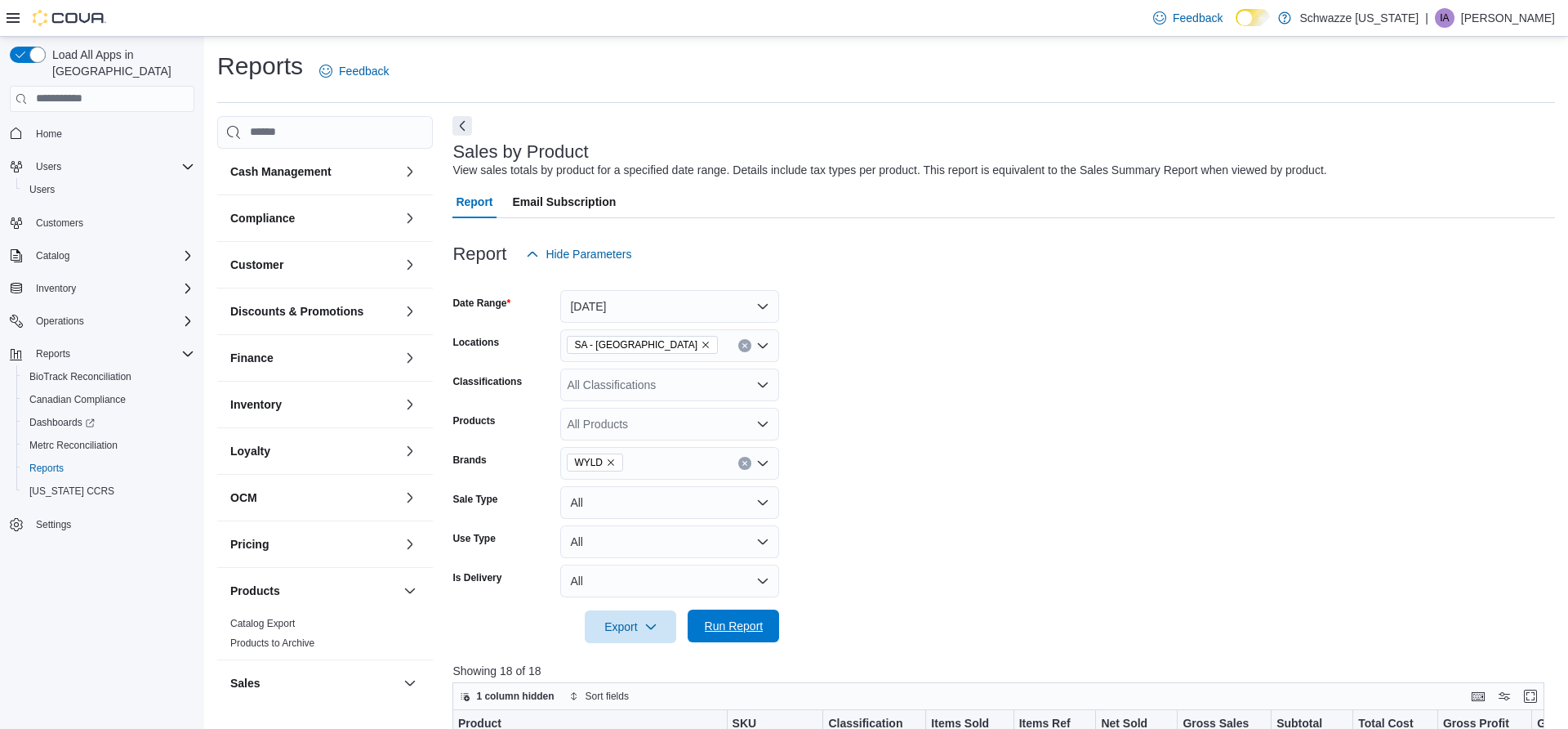
click at [740, 634] on span "Run Report" at bounding box center [734, 626] width 59 height 17
click at [669, 347] on div "SA - Denver" at bounding box center [669, 346] width 219 height 33
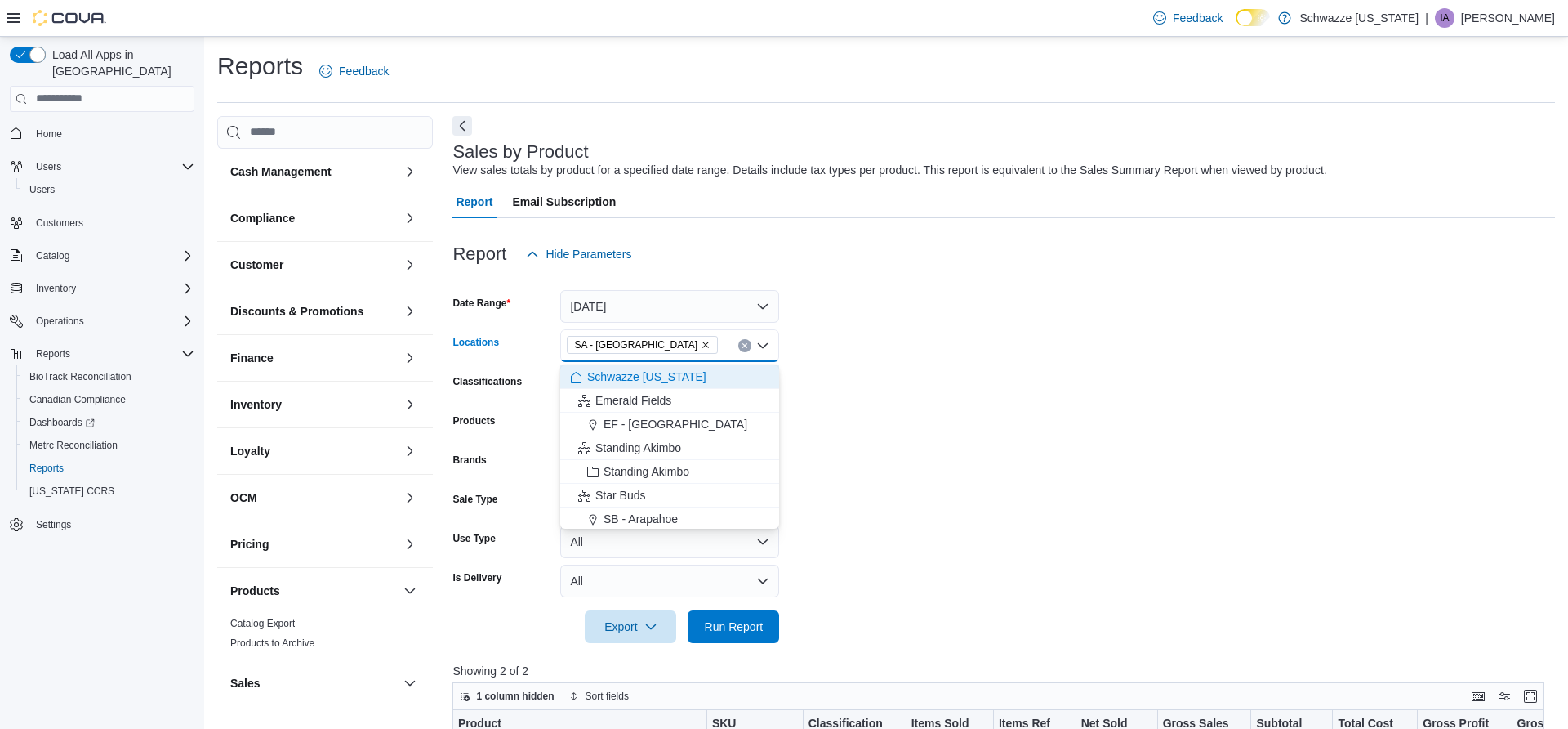
click at [636, 372] on span "Schwazze [US_STATE]" at bounding box center [647, 376] width 120 height 17
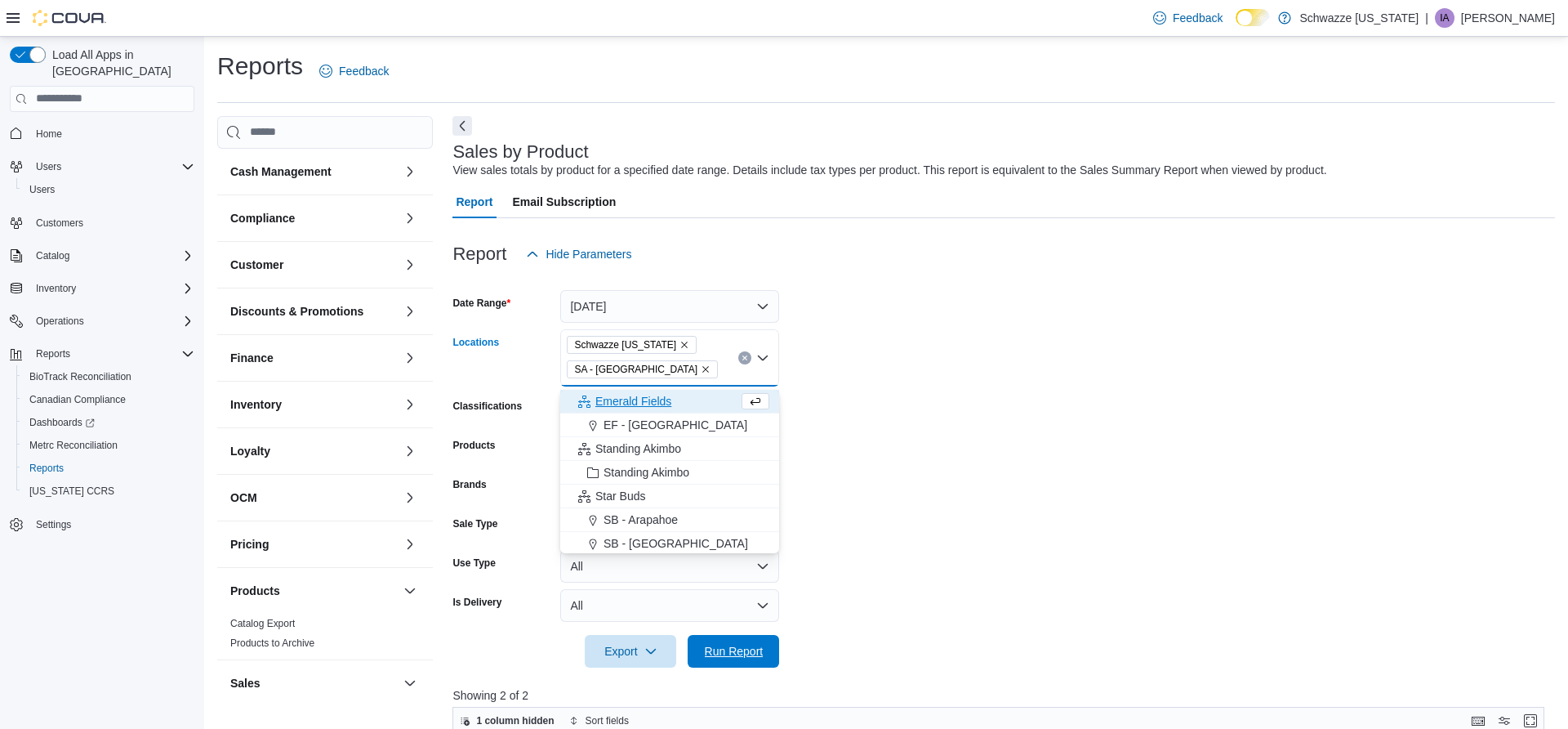
click at [768, 657] on span "Run Report" at bounding box center [734, 651] width 72 height 33
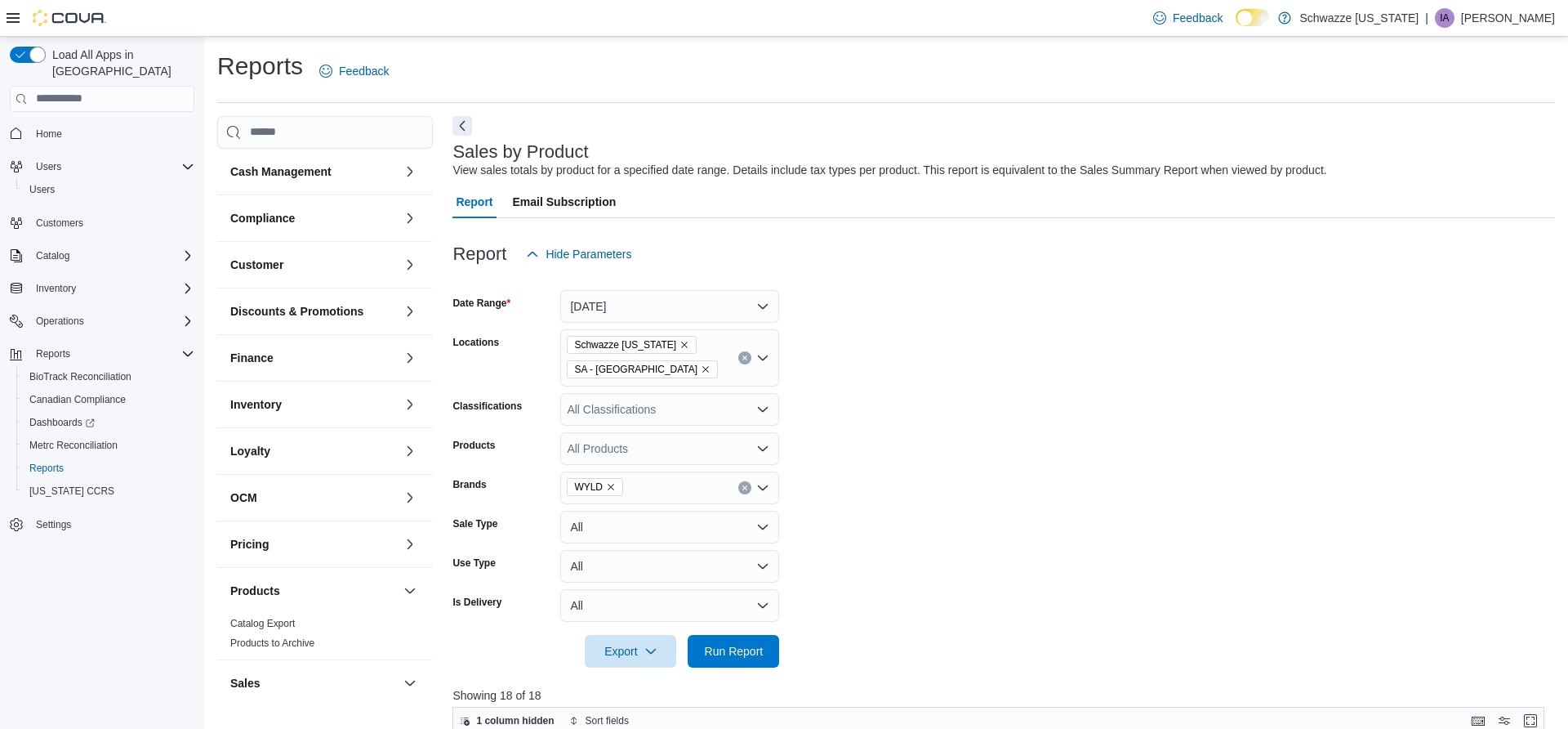
drag, startPoint x: 668, startPoint y: 346, endPoint x: 668, endPoint y: 356, distance: 10.0
click at [679, 346] on icon "Remove Schwazze Colorado from selection in this group" at bounding box center [684, 345] width 10 height 10
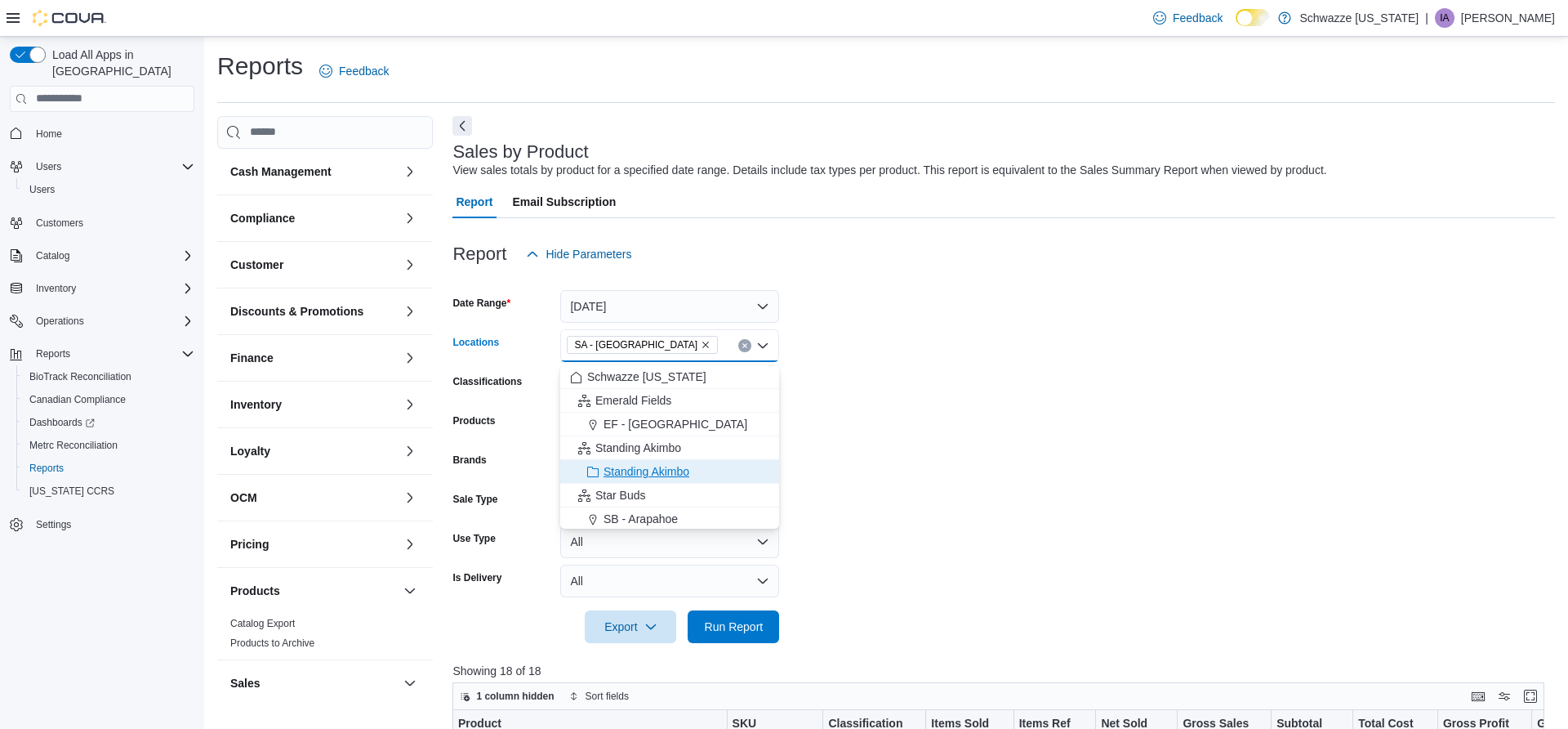
click at [653, 468] on span "Standing Akimbo" at bounding box center [647, 471] width 86 height 17
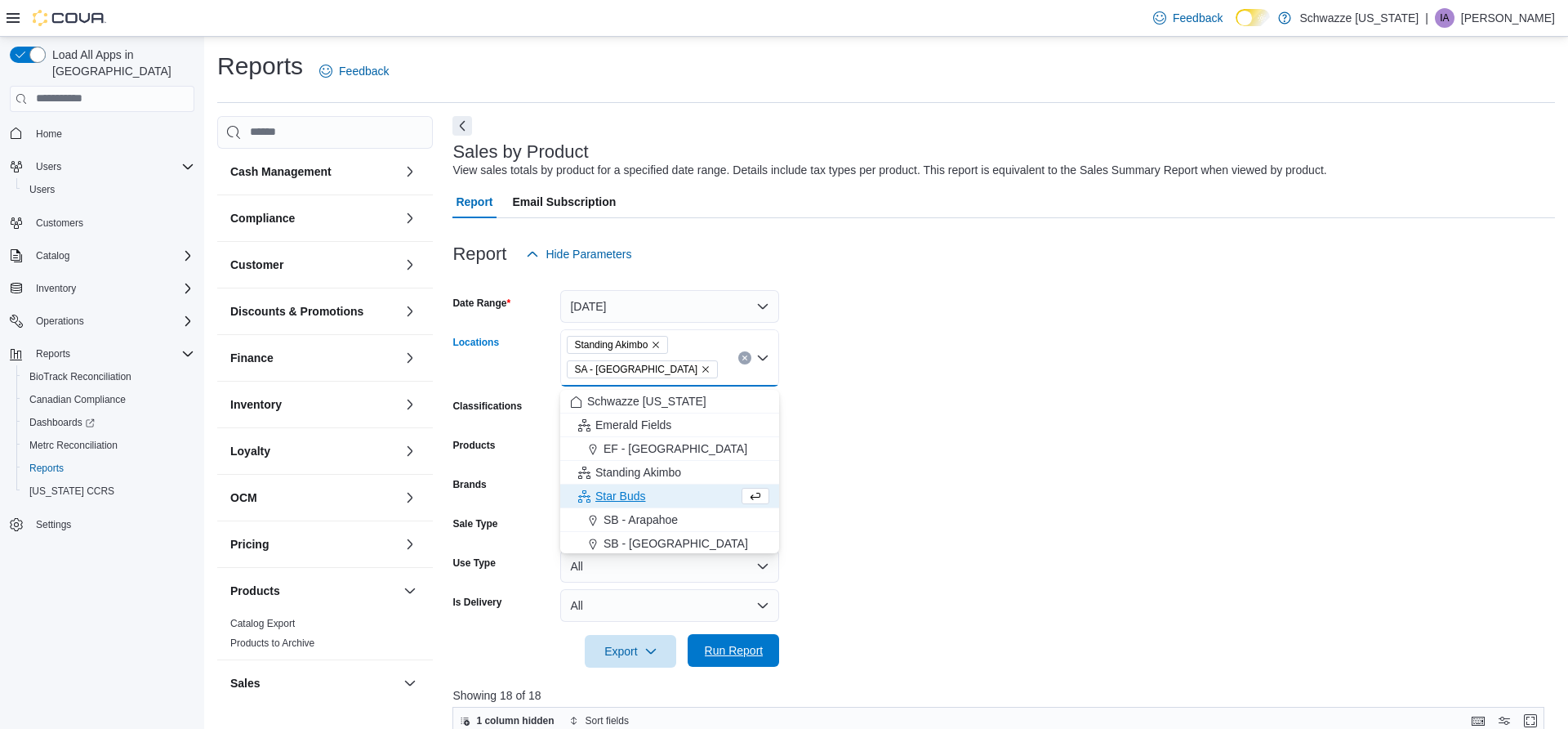
click at [706, 653] on span "Run Report" at bounding box center [734, 650] width 59 height 17
